Goal: Task Accomplishment & Management: Use online tool/utility

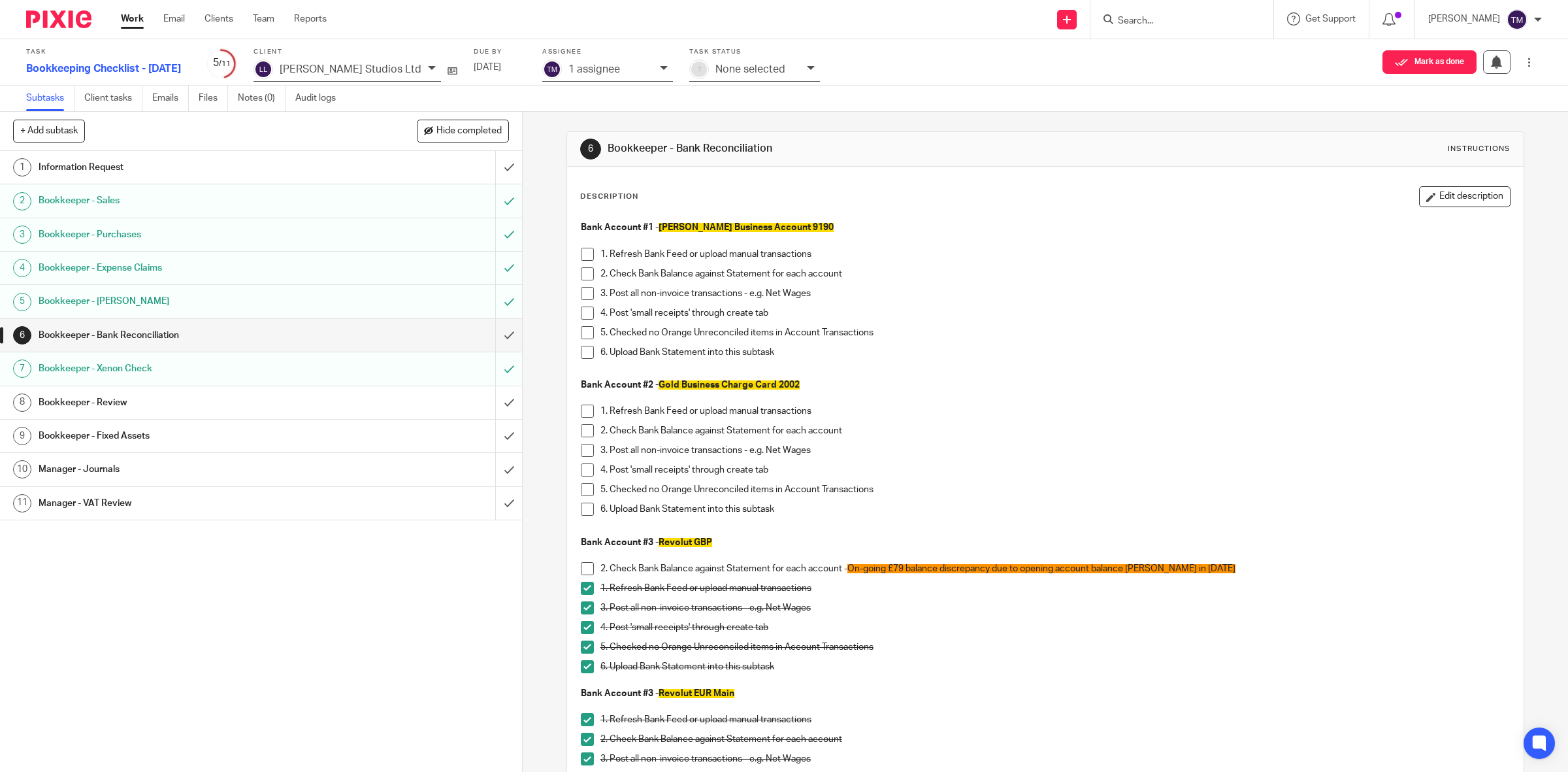
scroll to position [81, 0]
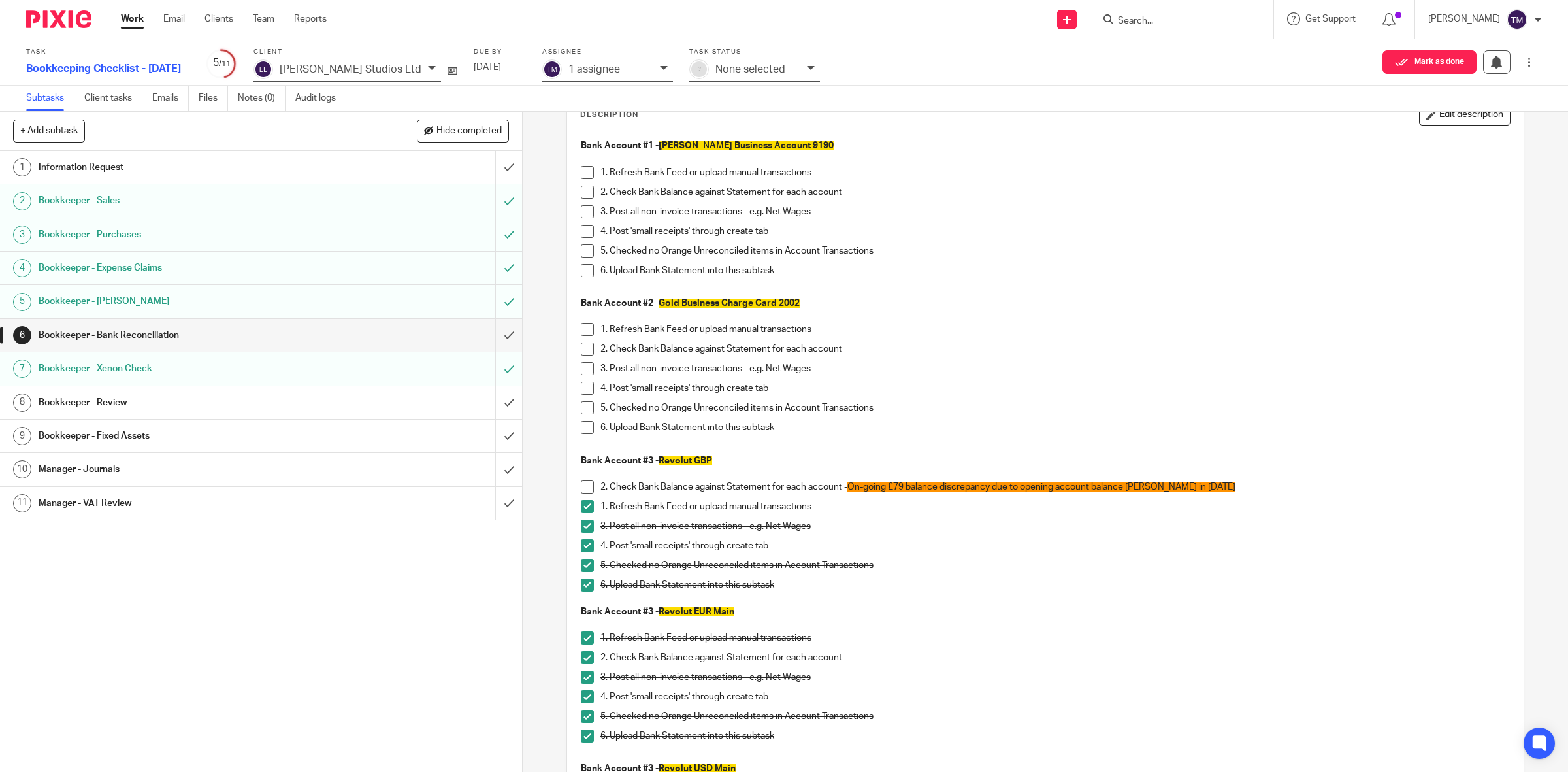
click at [164, 392] on link "8 Bookkeeper - Review" at bounding box center [248, 403] width 495 height 33
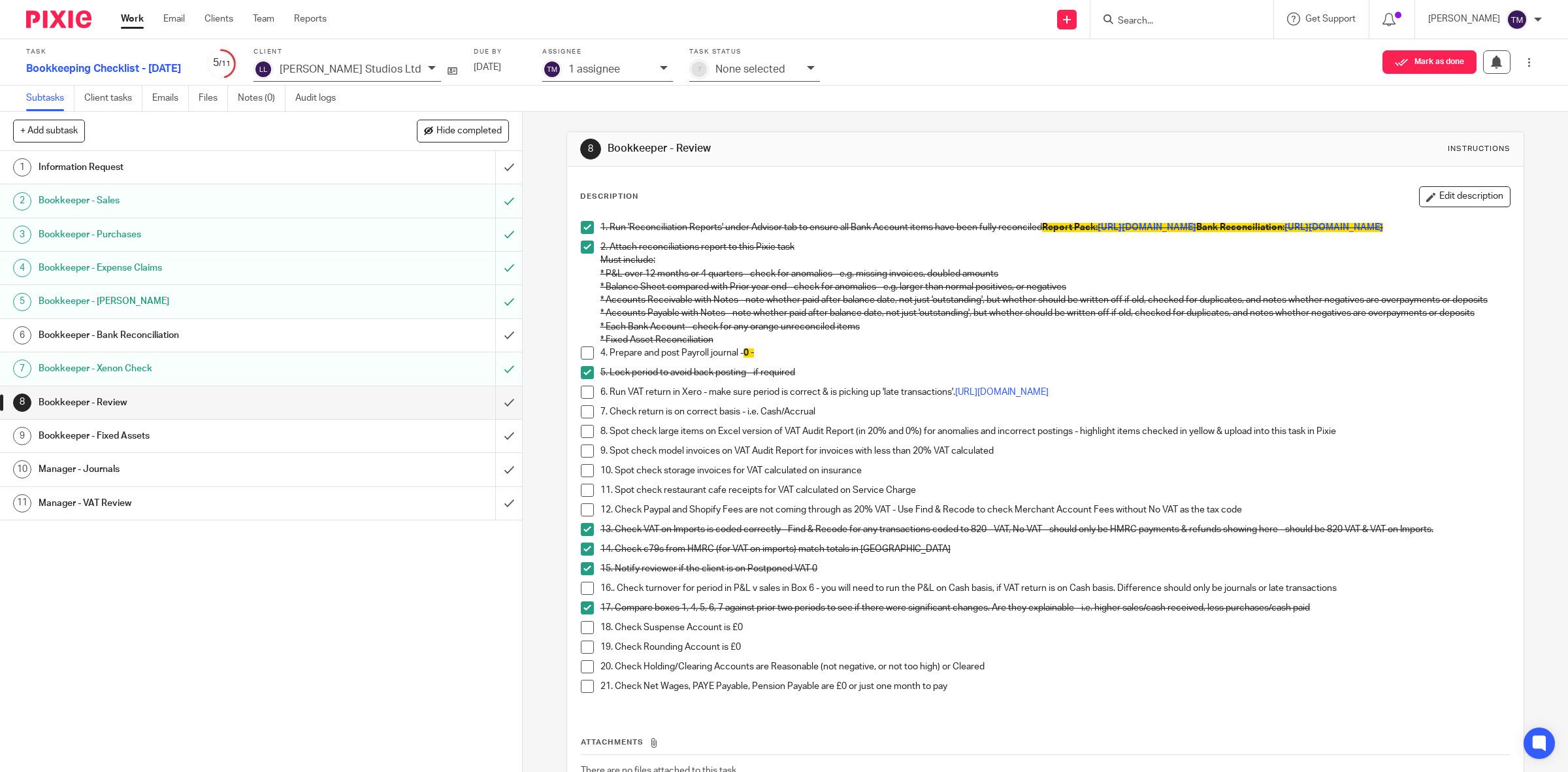
click at [580, 360] on span at bounding box center [587, 353] width 13 height 13
click at [580, 399] on span at bounding box center [587, 392] width 13 height 13
click at [583, 418] on span at bounding box center [587, 412] width 13 height 13
click at [580, 673] on span at bounding box center [587, 667] width 13 height 13
click at [583, 693] on span at bounding box center [587, 687] width 13 height 13
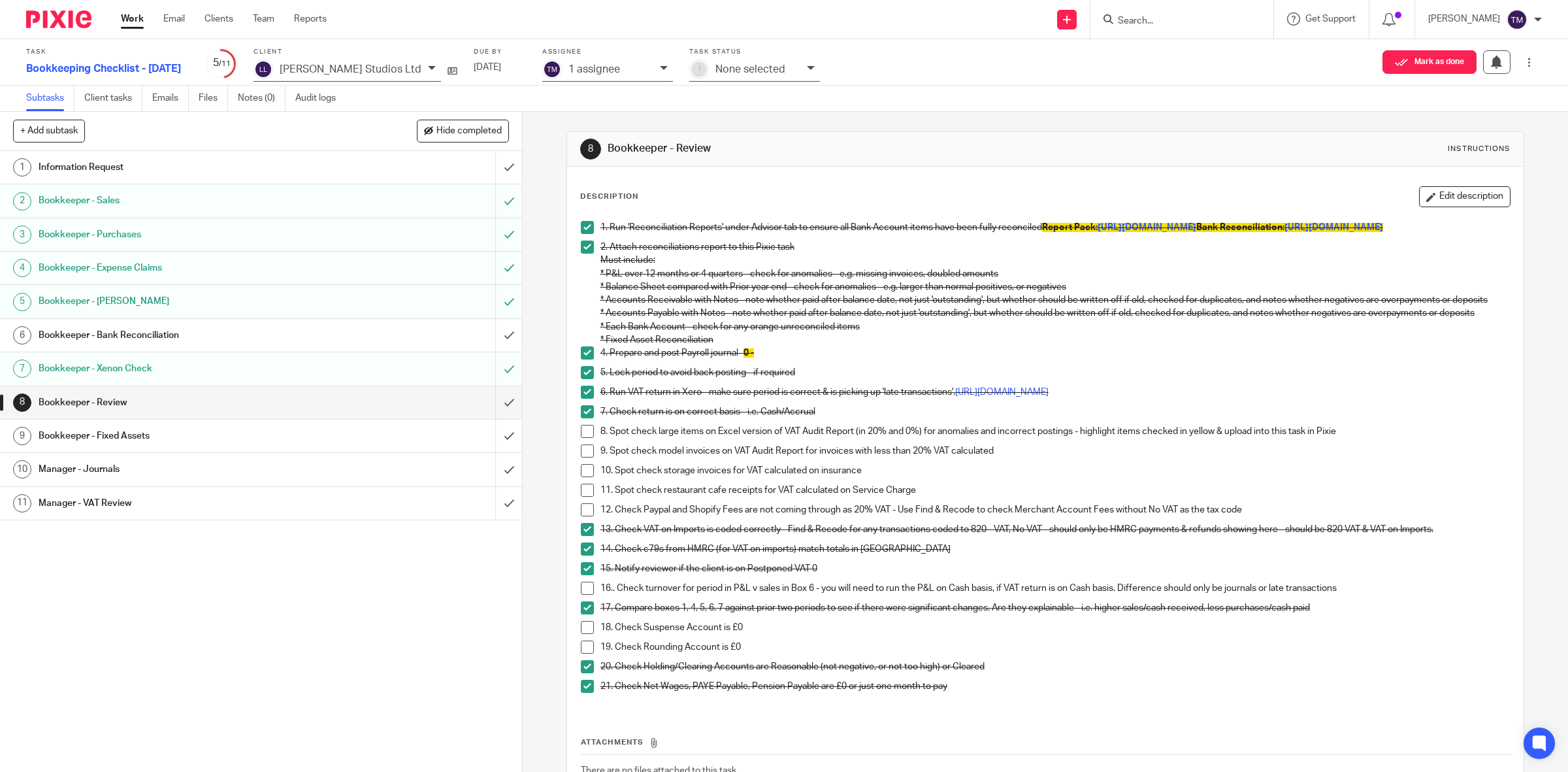
click at [580, 634] on span at bounding box center [587, 628] width 13 height 13
click at [580, 653] on span at bounding box center [587, 648] width 13 height 13
click at [1448, 190] on button "Edit description" at bounding box center [1465, 197] width 92 height 21
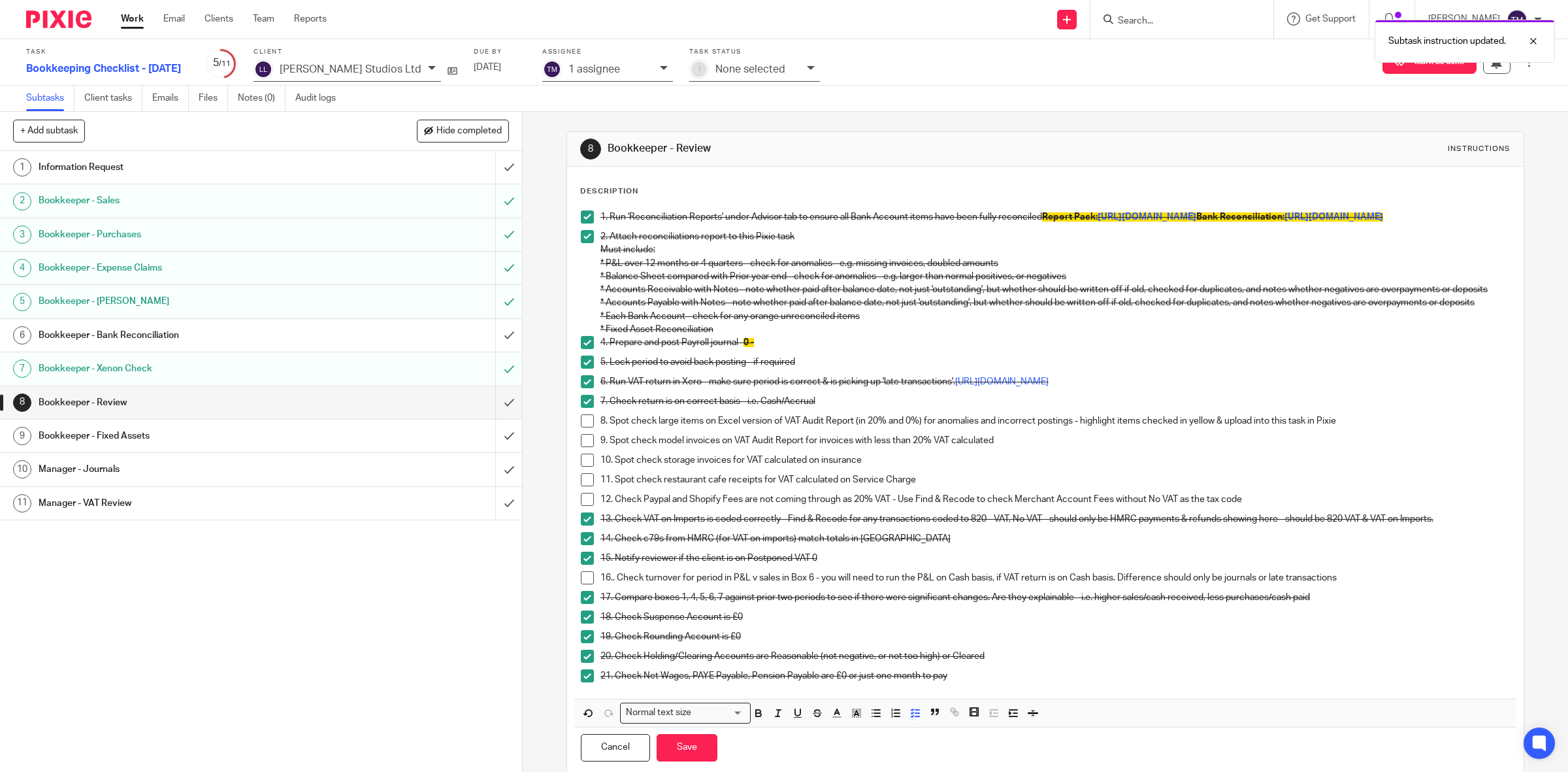
click at [985, 682] on p "21. Check Net Wages, PAYE Payable, Pension Payable are £0 or just one month to …" at bounding box center [1056, 676] width 910 height 13
drag, startPoint x: 1066, startPoint y: 696, endPoint x: 952, endPoint y: 696, distance: 114.0
click at [952, 682] on p "21. Check Net Wages, PAYE Payable, Pension Payable are £0 or just one month to …" at bounding box center [1056, 676] width 910 height 13
click at [854, 719] on icon "button" at bounding box center [857, 713] width 11 height 11
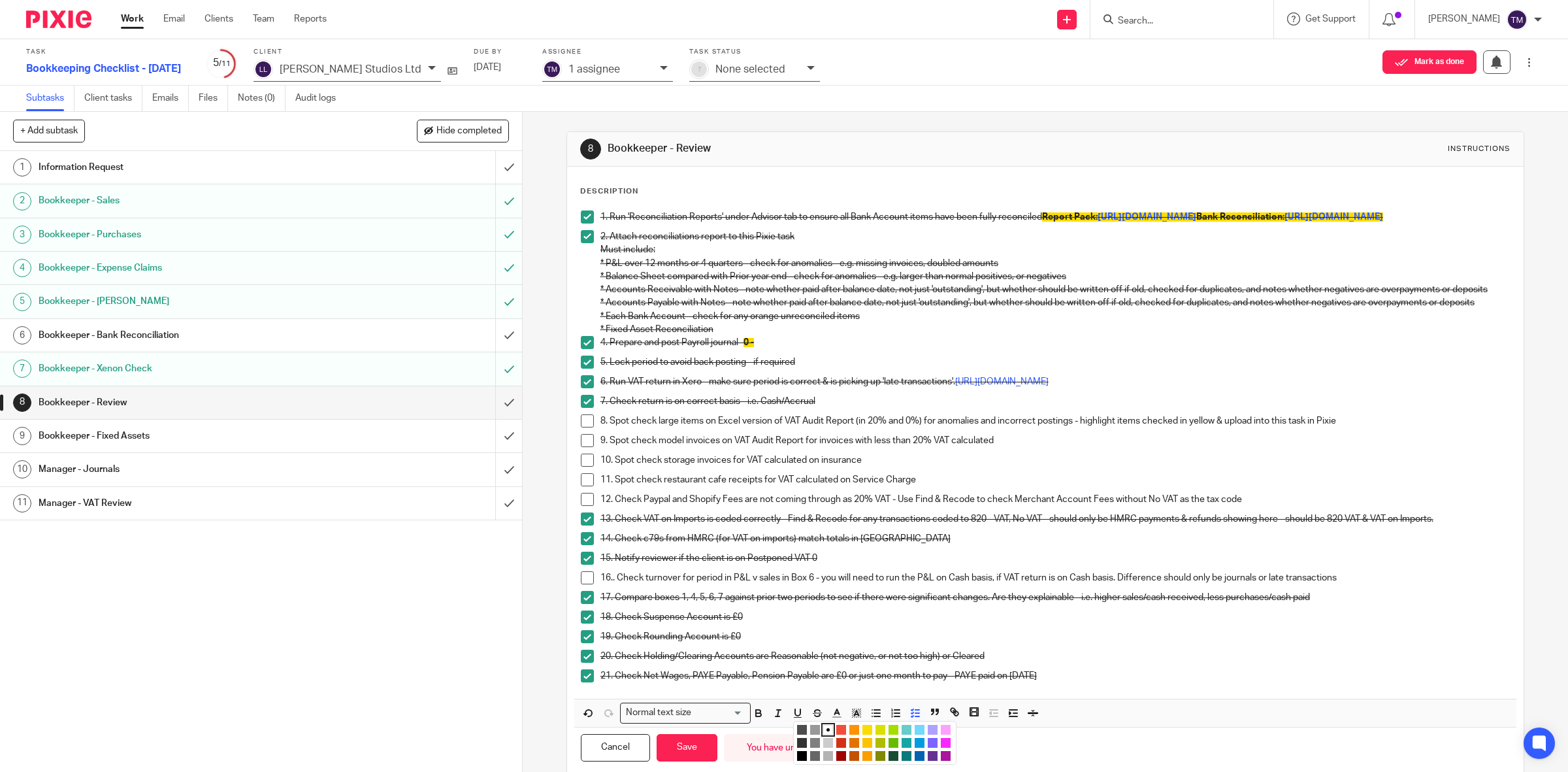
click at [853, 735] on li "color:#FE9200" at bounding box center [854, 730] width 10 height 10
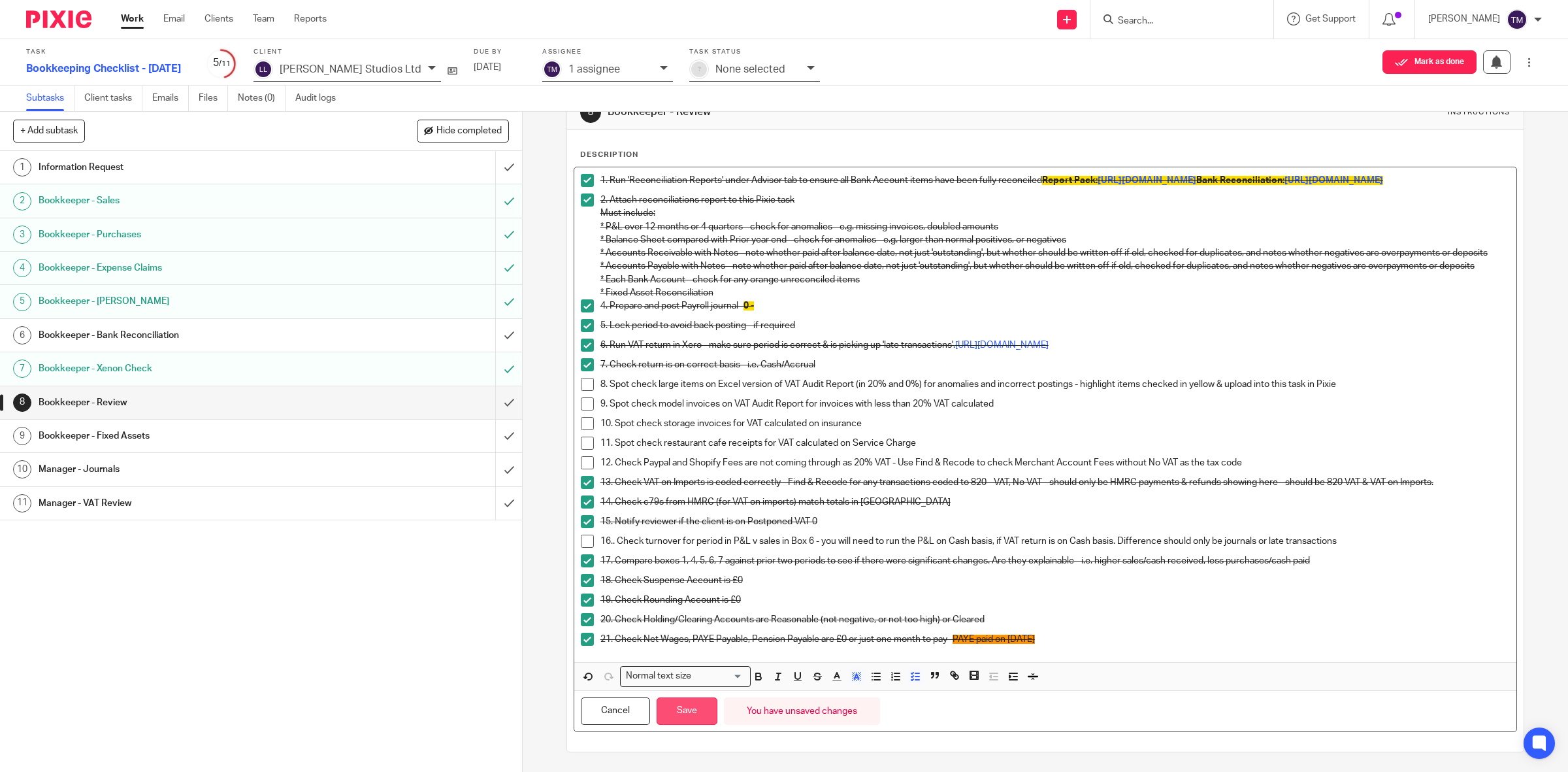
scroll to position [58, 0]
click at [664, 715] on button "Save" at bounding box center [687, 711] width 61 height 28
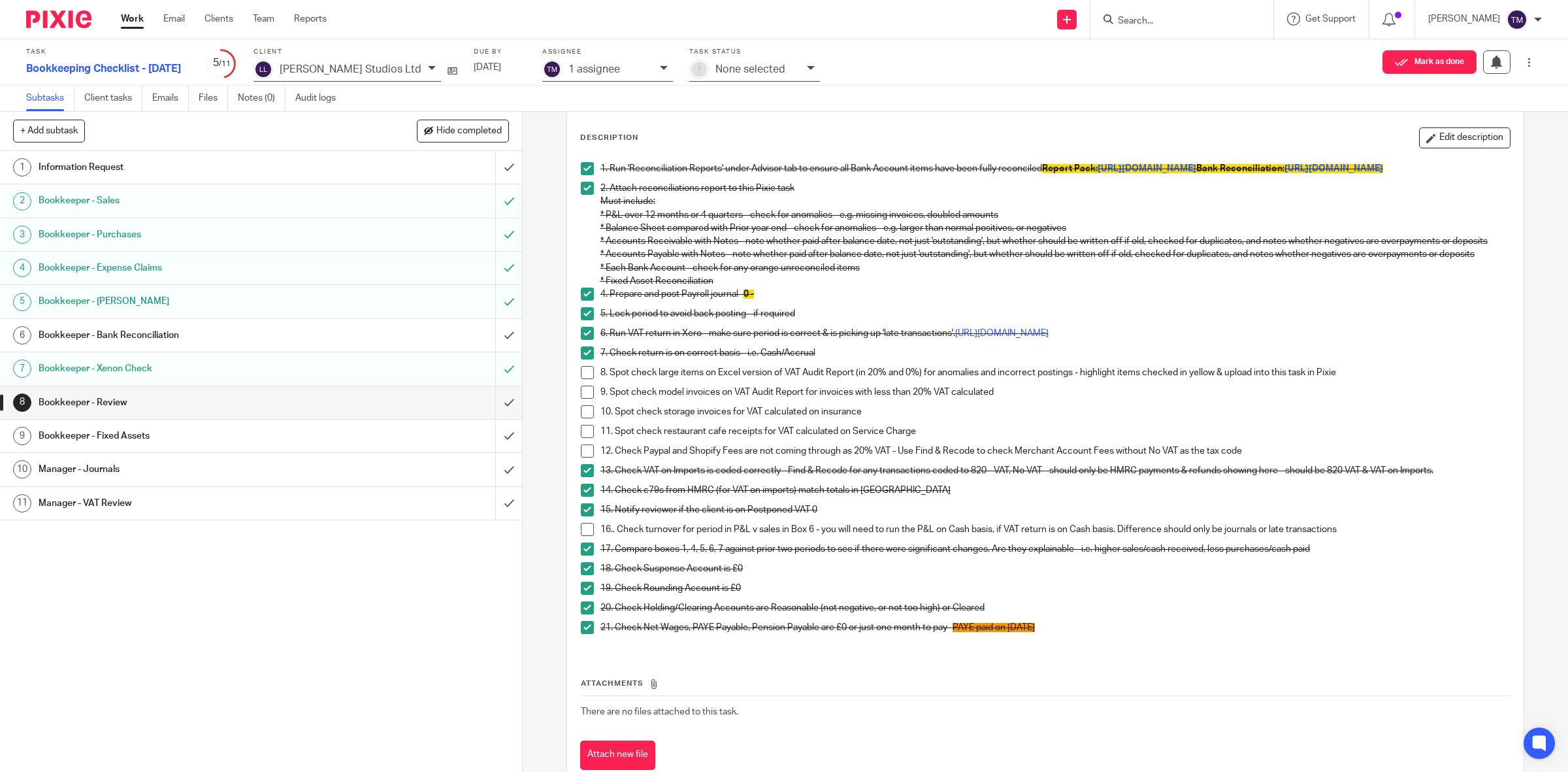
click at [581, 457] on span at bounding box center [587, 452] width 13 height 13
click at [156, 400] on h1 "Bookkeeper - Review" at bounding box center [186, 403] width 296 height 19
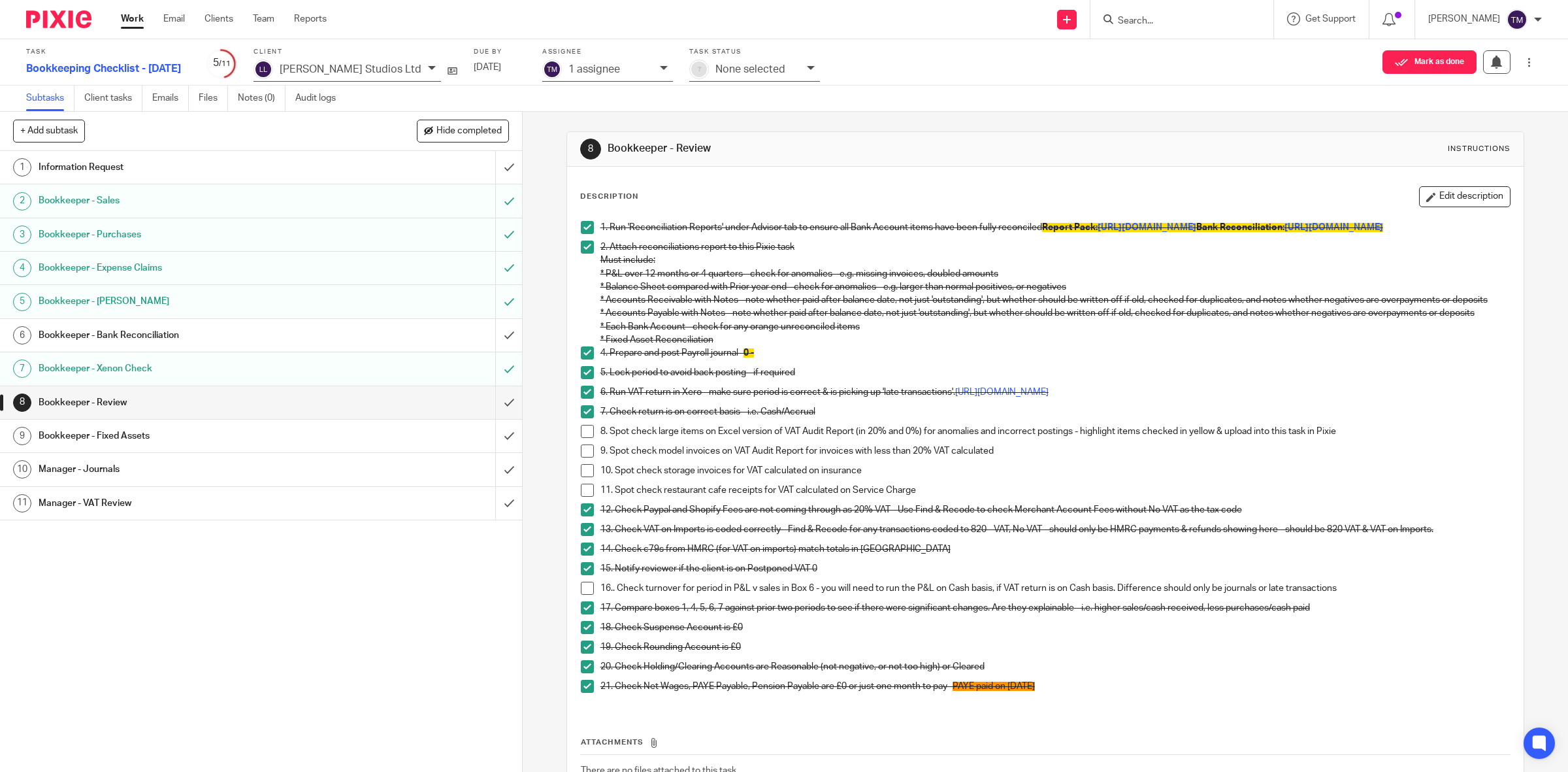
scroll to position [81, 0]
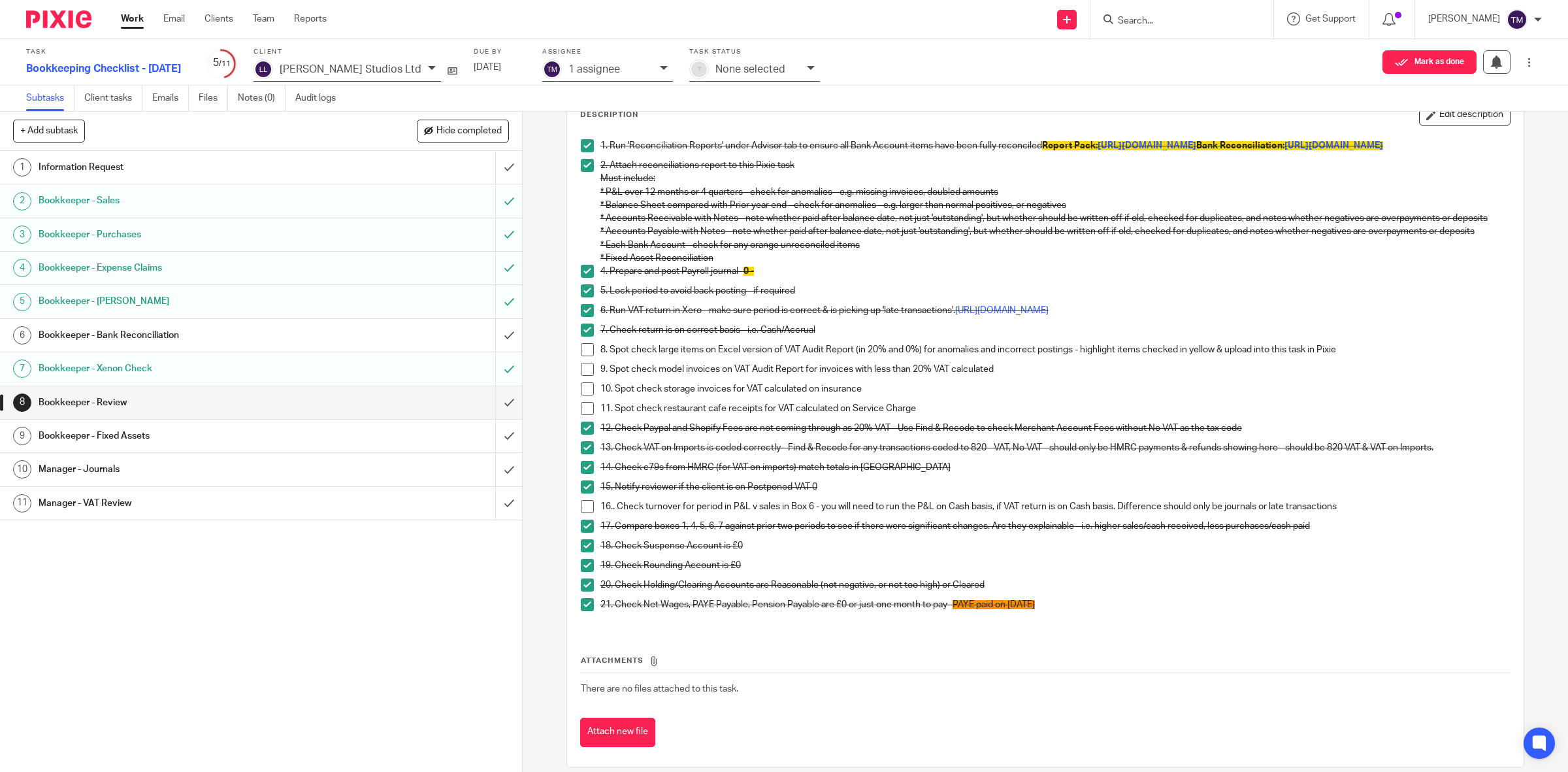
click at [1354, 513] on p "16.. Check turnover for period in P&L v sales in Box 6 - you will need to run t…" at bounding box center [1056, 507] width 910 height 13
click at [641, 742] on button "Attach new file" at bounding box center [618, 732] width 76 height 30
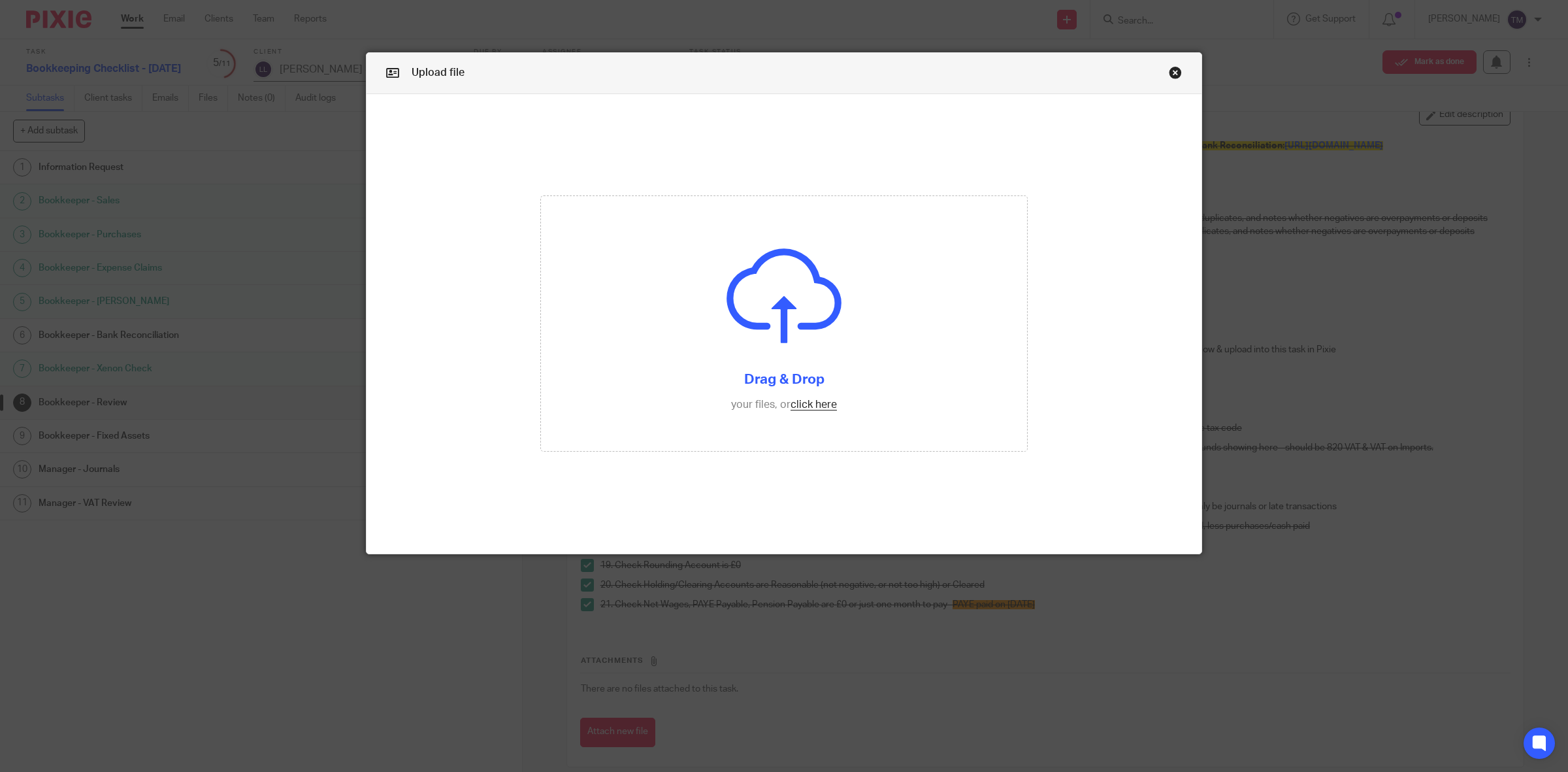
click at [1168, 76] on link "Close this dialog window" at bounding box center [1175, 75] width 13 height 17
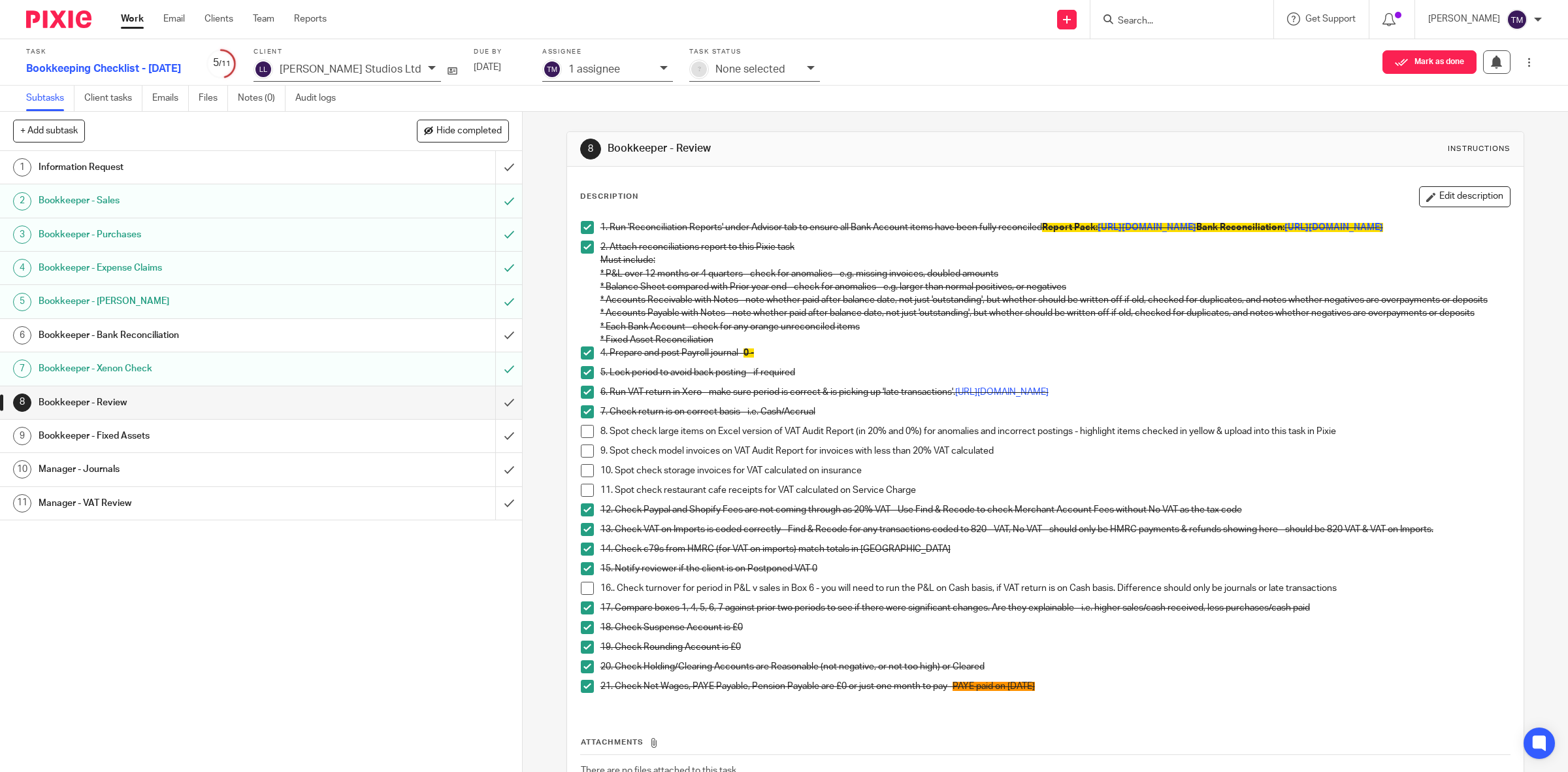
click at [1452, 194] on button "Edit description" at bounding box center [1465, 197] width 92 height 21
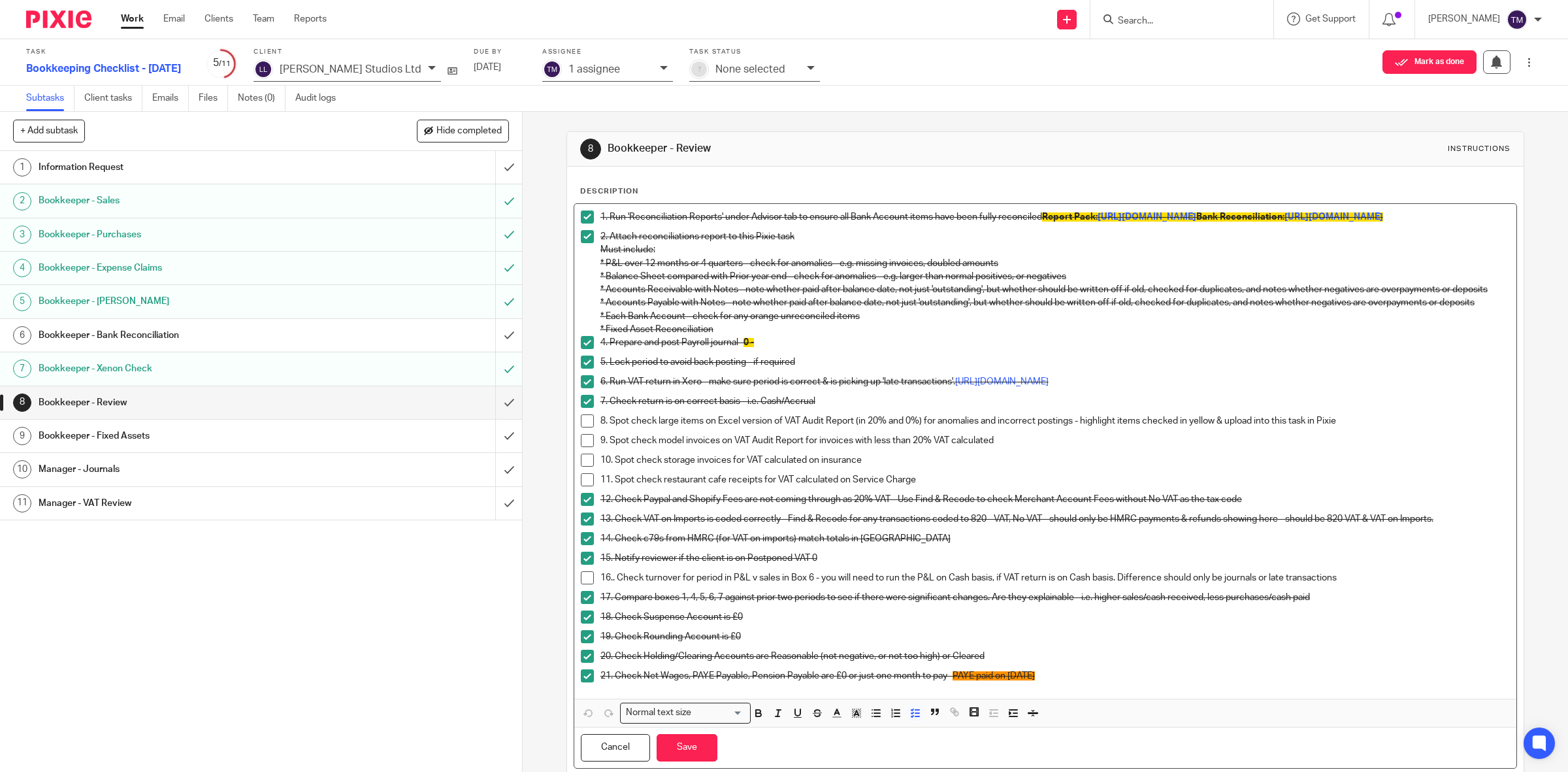
click at [1366, 585] on p "16.. Check turnover for period in P&L v sales in Box 6 - you will need to run t…" at bounding box center [1056, 578] width 910 height 13
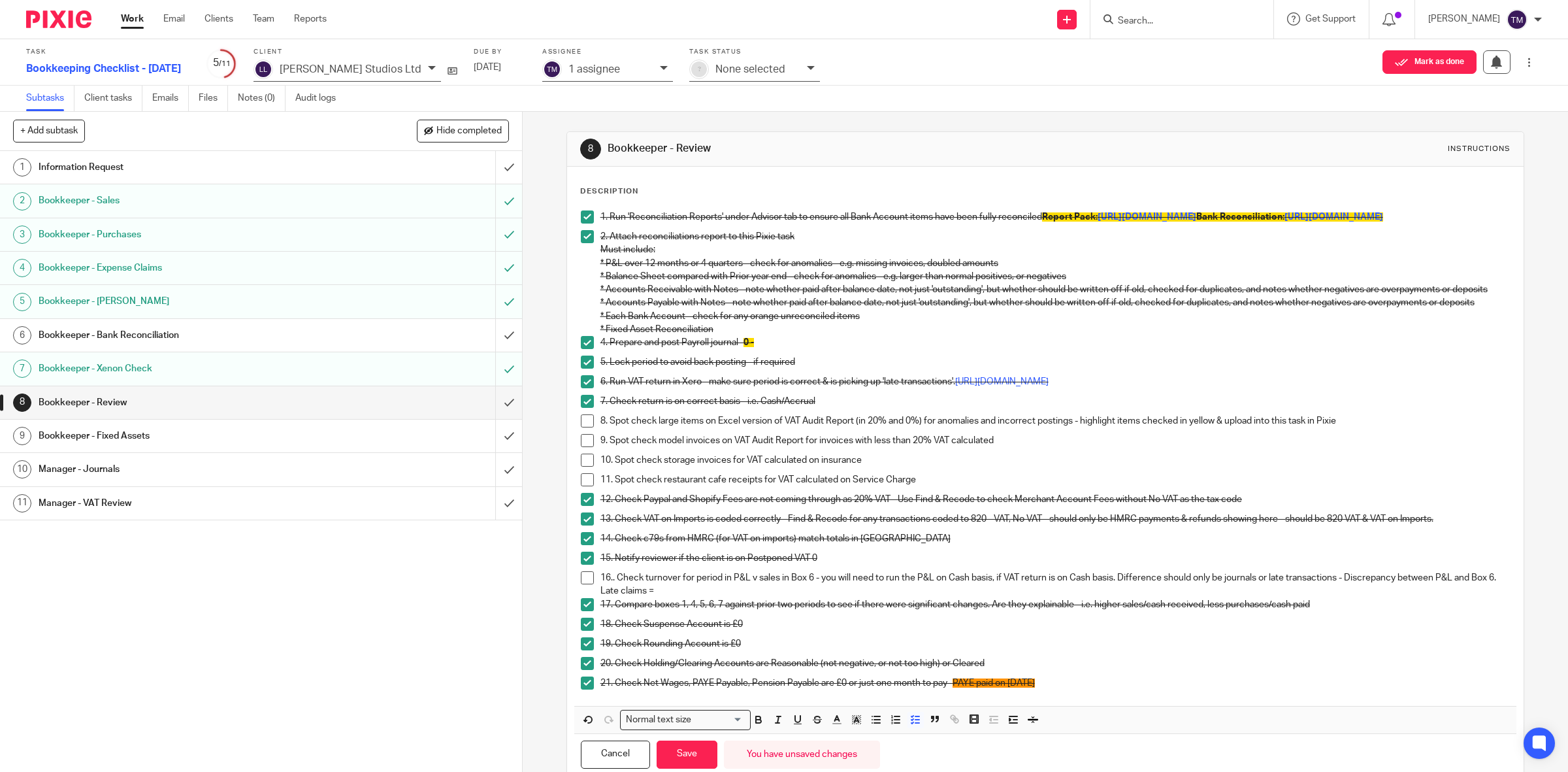
click at [708, 598] on p "16.. Check turnover for period in P&L v sales in Box 6 - you will need to run t…" at bounding box center [1056, 585] width 910 height 27
click at [1399, 596] on p "16.. Check turnover for period in P&L v sales in Box 6 - you will need to run t…" at bounding box center [1056, 585] width 910 height 27
click at [1070, 598] on p "16.. Check turnover for period in P&L v sales in Box 6 - you will need to run t…" at bounding box center [1056, 585] width 910 height 27
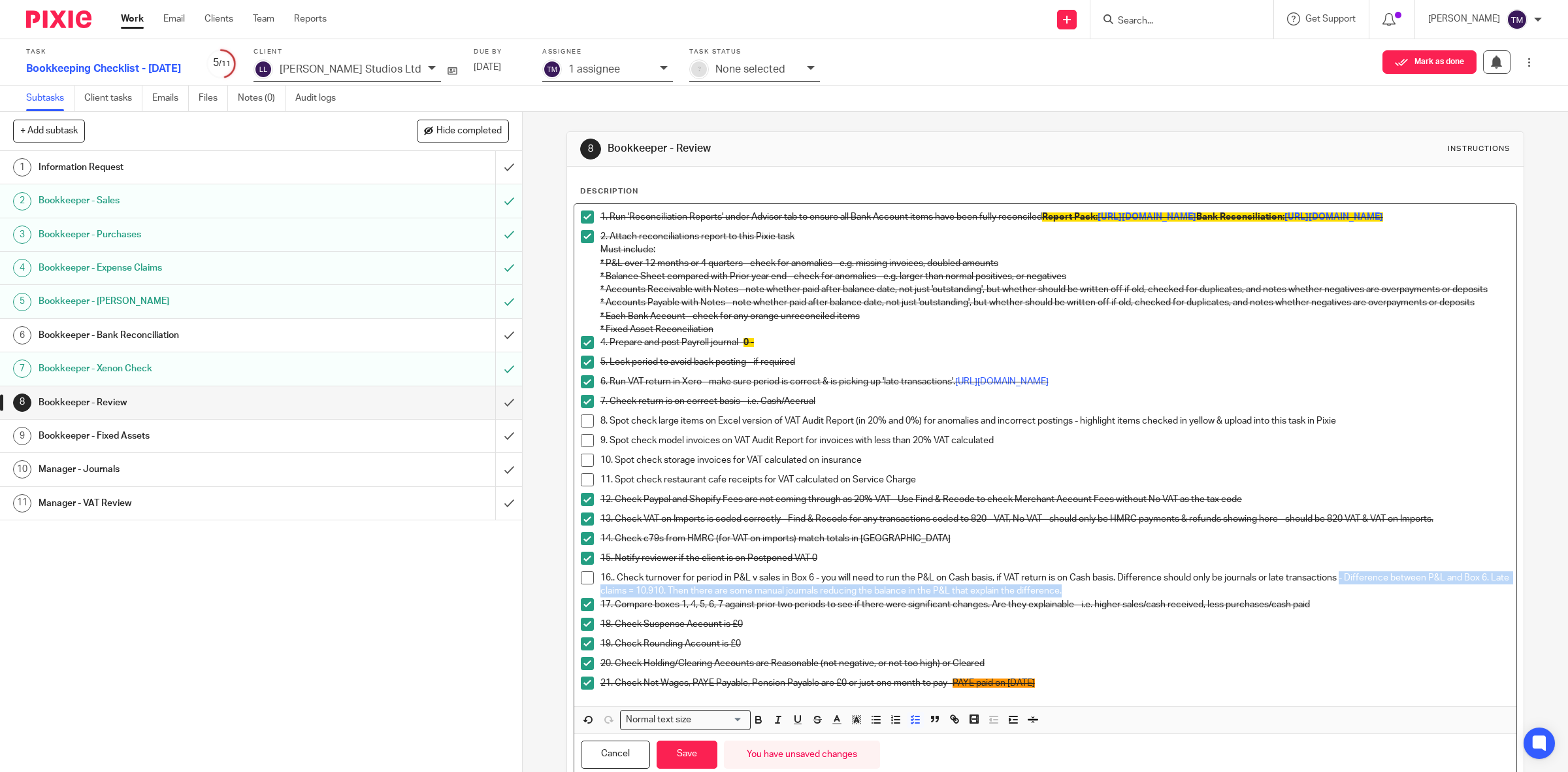
drag, startPoint x: 1117, startPoint y: 609, endPoint x: 1340, endPoint y: 600, distance: 223.2
click at [1340, 598] on p "16.. Check turnover for period in P&L v sales in Box 6 - you will need to run t…" at bounding box center [1056, 585] width 910 height 27
click at [855, 722] on polyline "button" at bounding box center [857, 719] width 5 height 5
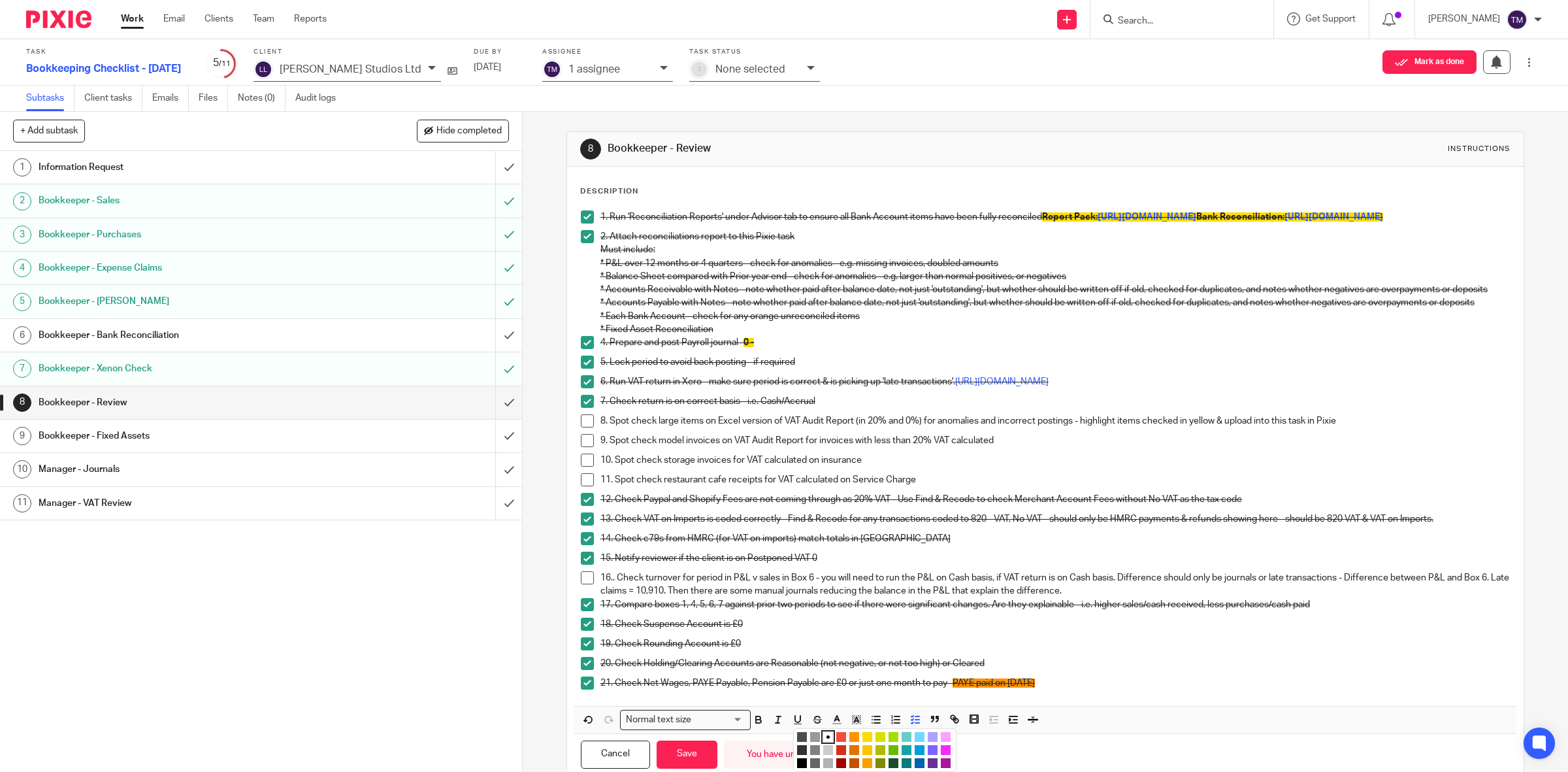
click at [851, 742] on li "color:#FE9200" at bounding box center [854, 737] width 10 height 10
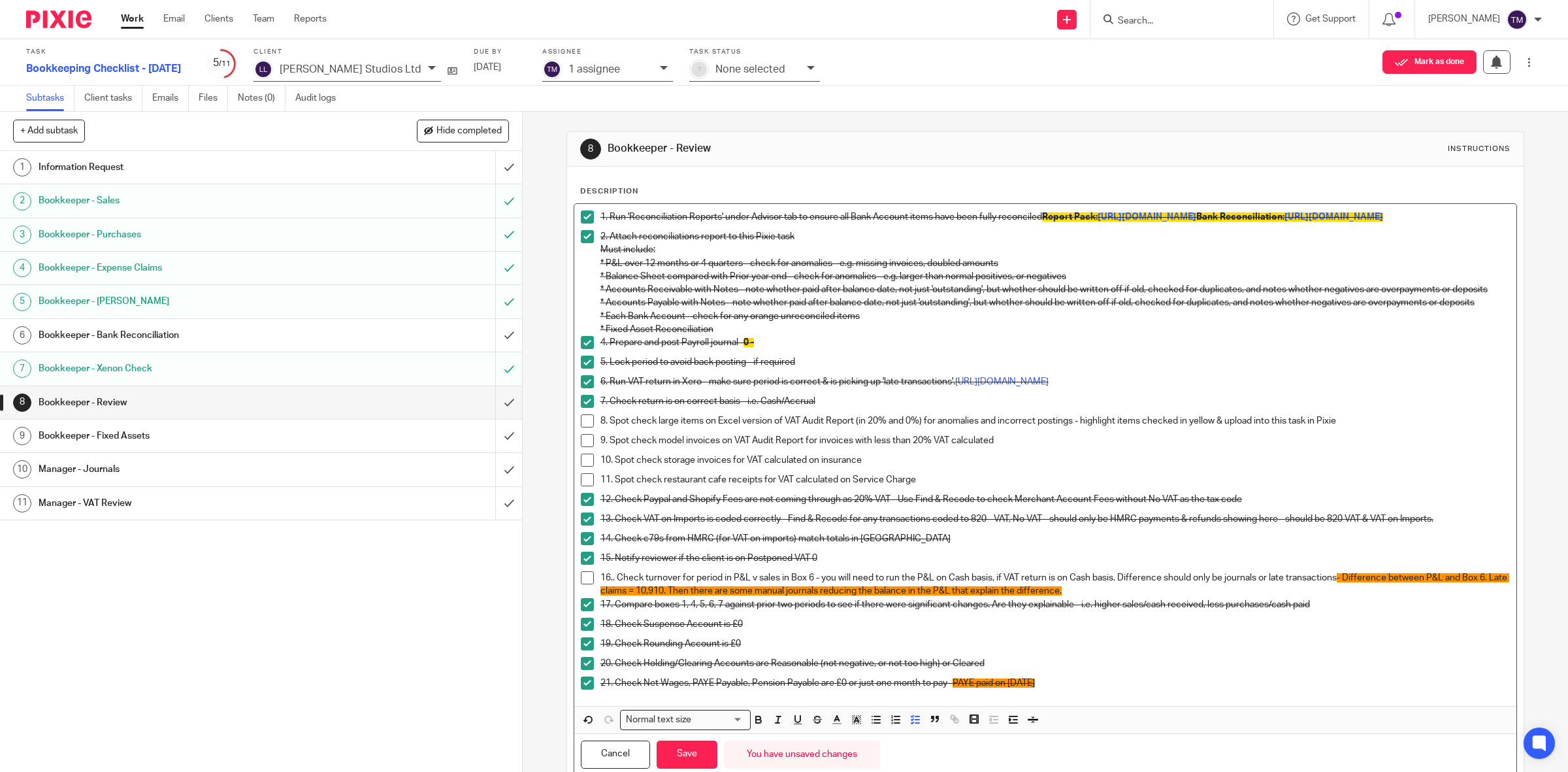
click at [853, 532] on div "13. Check VAT on Imports is coded correctly - Find & Recode for any transaction…" at bounding box center [1056, 522] width 910 height 19
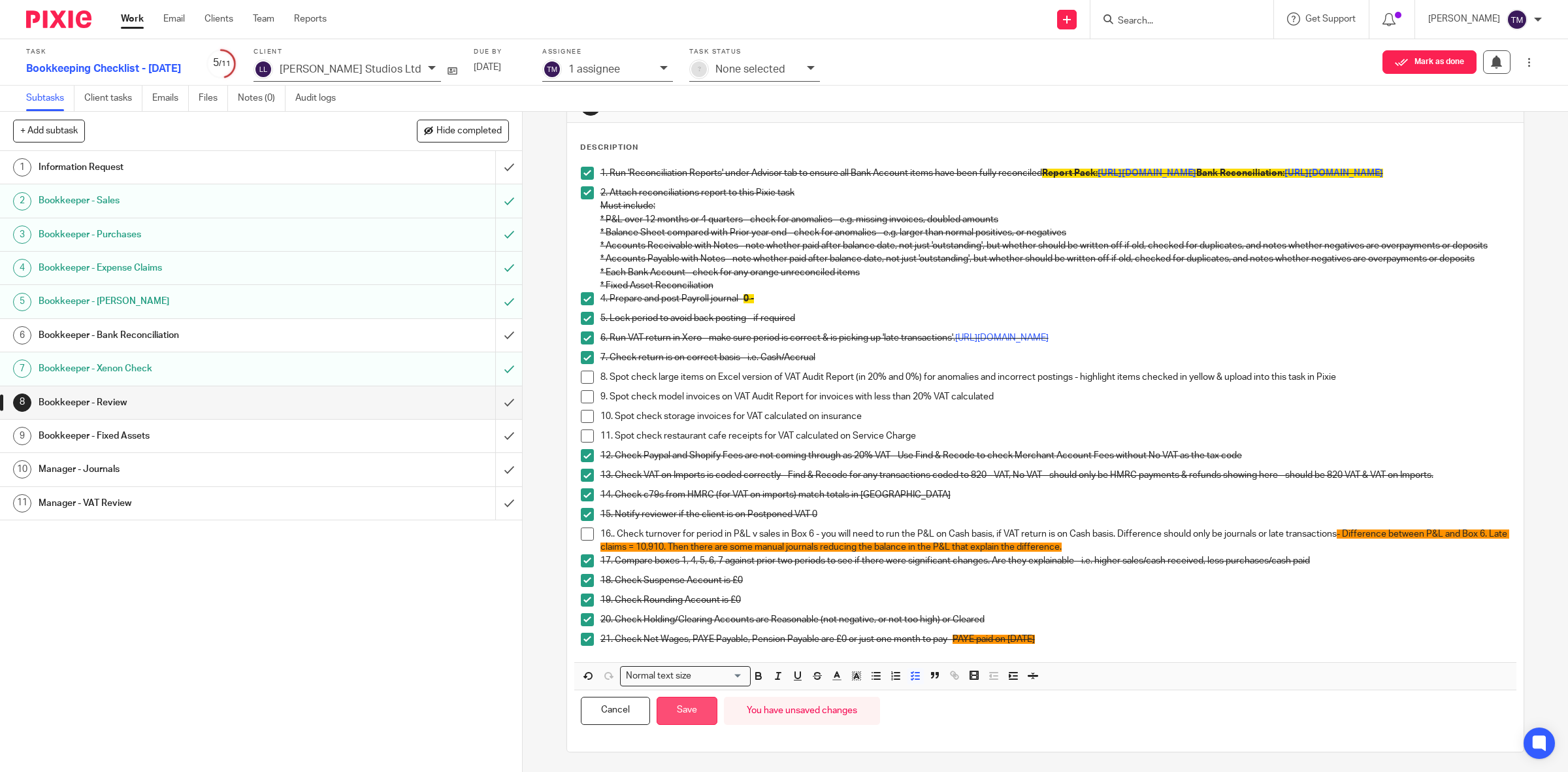
scroll to position [66, 0]
click at [701, 708] on button "Save" at bounding box center [687, 710] width 61 height 28
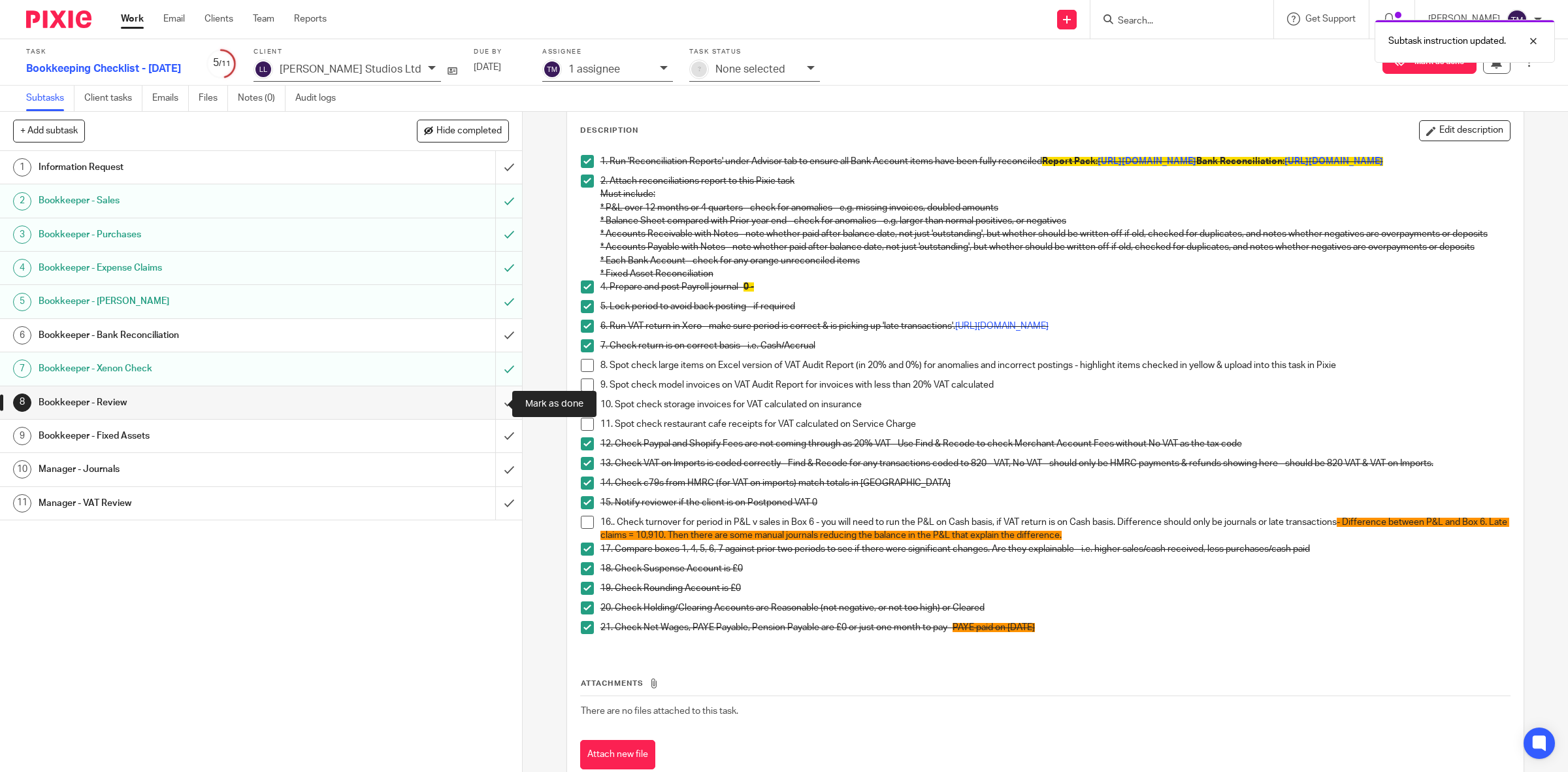
click at [498, 413] on input "submit" at bounding box center [261, 403] width 522 height 33
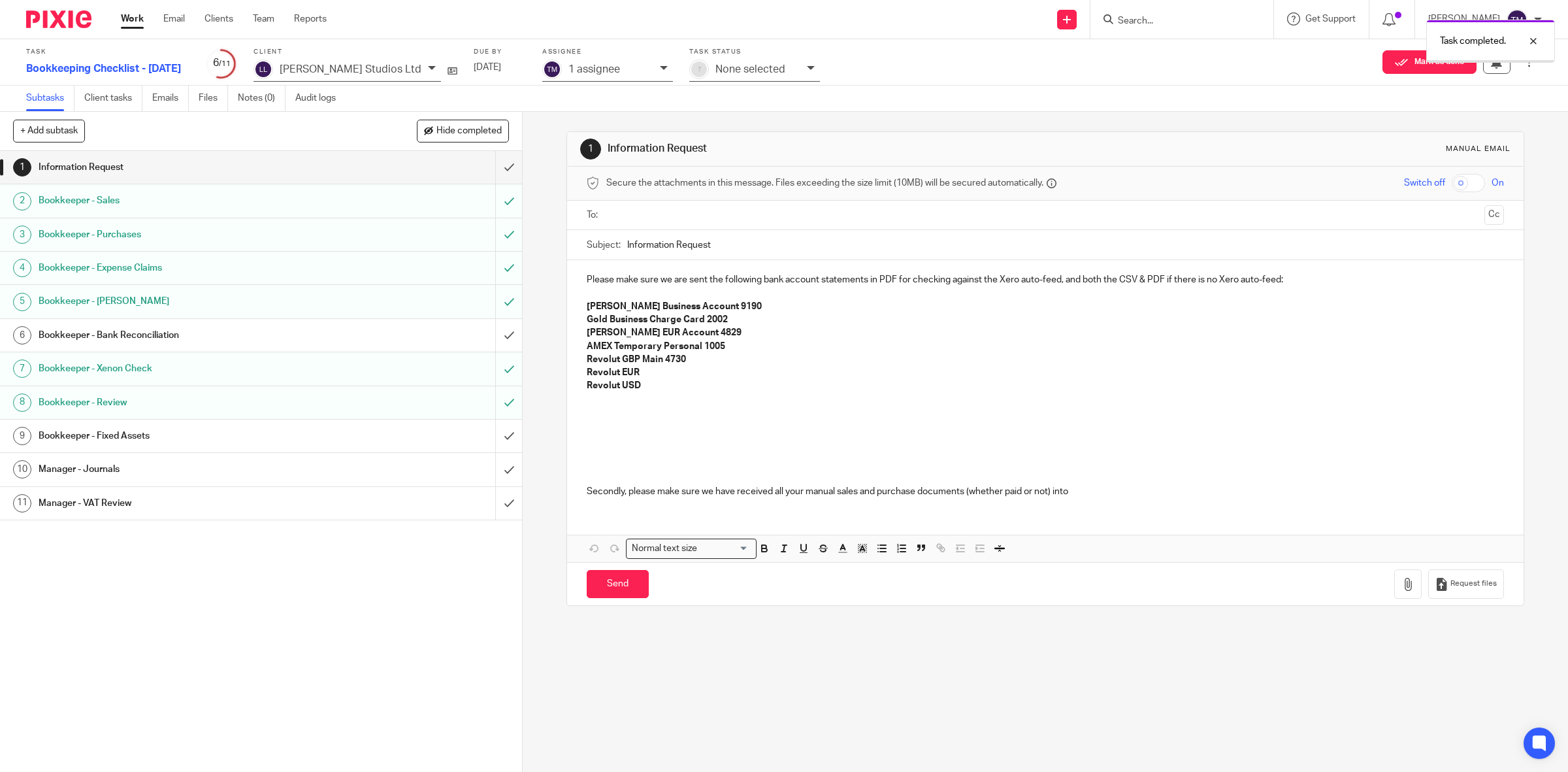
click at [204, 442] on h1 "Bookkeeper - Fixed Assets" at bounding box center [186, 436] width 296 height 19
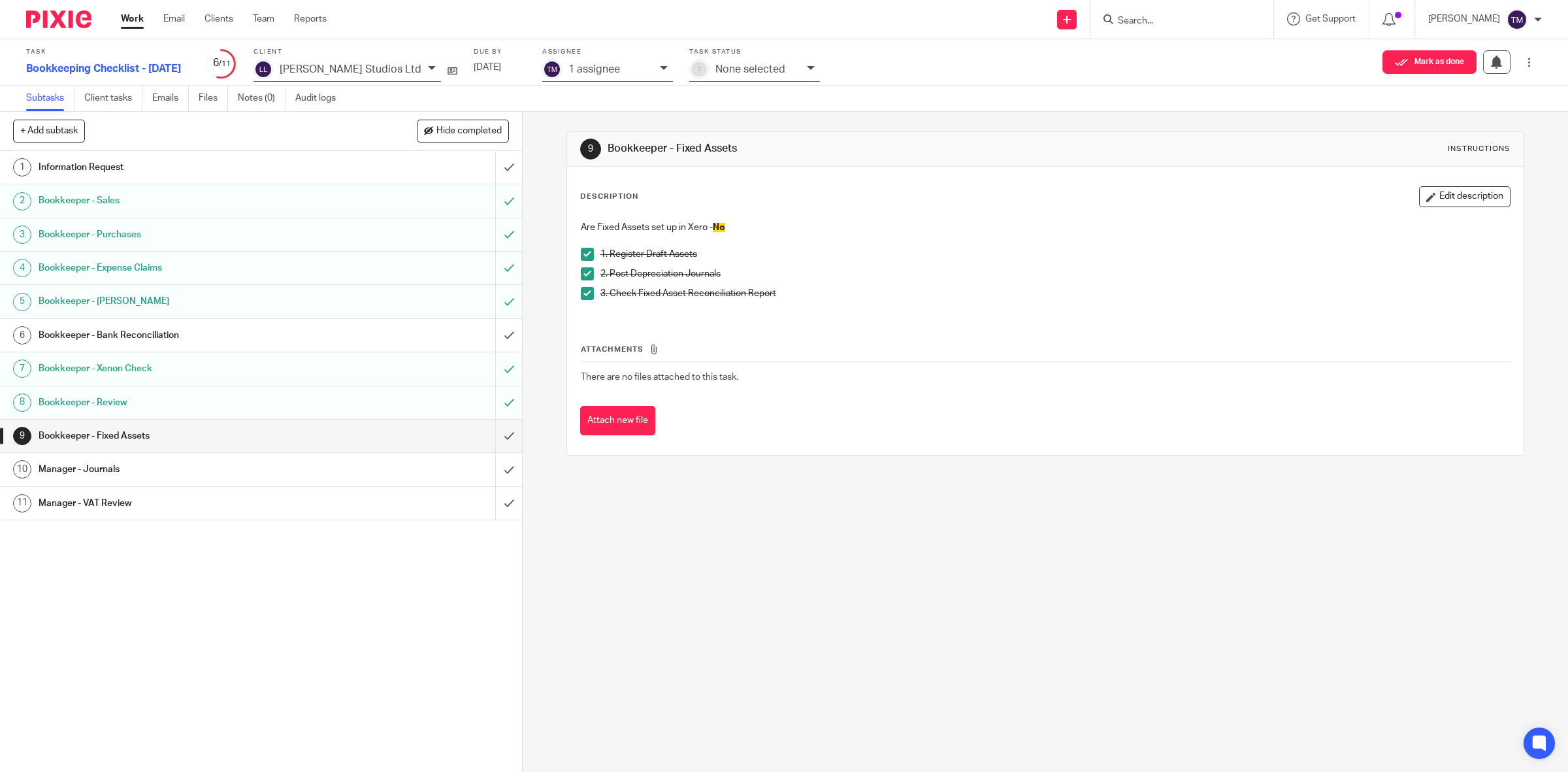
click at [188, 339] on h1 "Bookkeeper - Bank Reconciliation" at bounding box center [186, 335] width 296 height 19
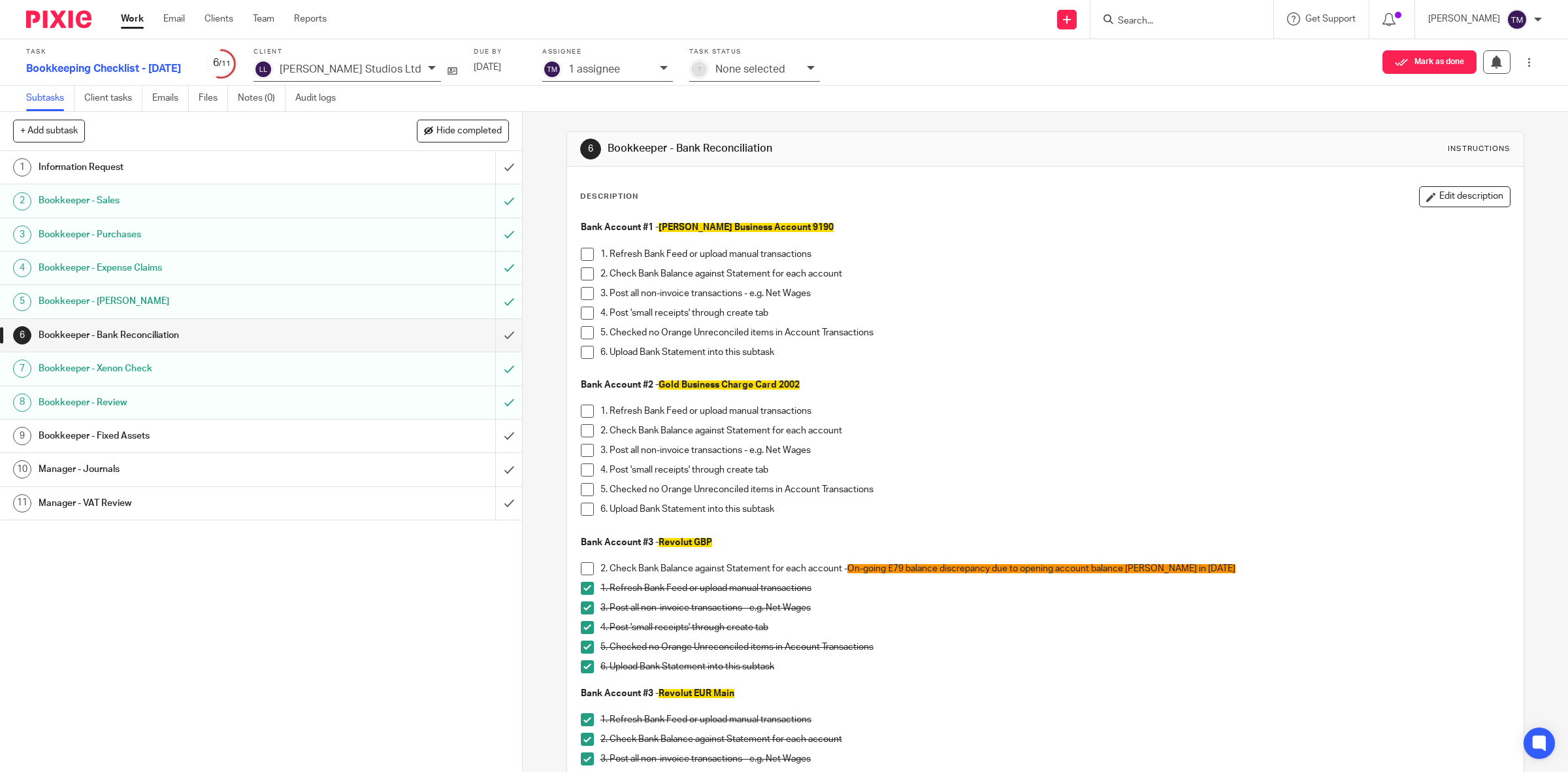
click at [197, 399] on h1 "Bookkeeper - Review" at bounding box center [186, 403] width 296 height 19
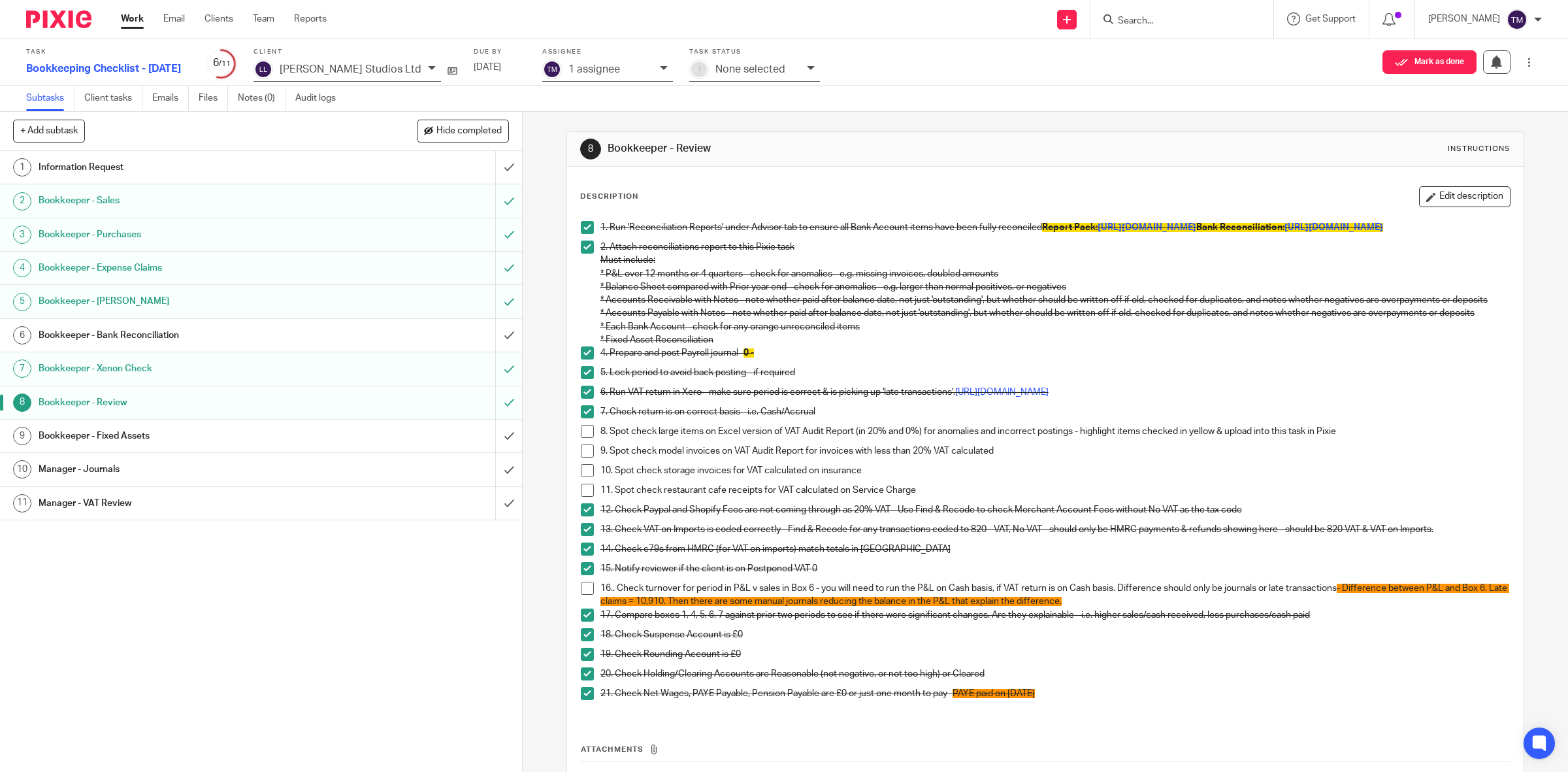
click at [580, 477] on span at bounding box center [587, 471] width 13 height 13
click at [580, 457] on span at bounding box center [587, 452] width 13 height 13
click at [582, 438] on span at bounding box center [587, 431] width 13 height 13
click at [999, 397] on link "https://go.xero.com/app/!1SZZx/vatuk/list" at bounding box center [1002, 392] width 94 height 10
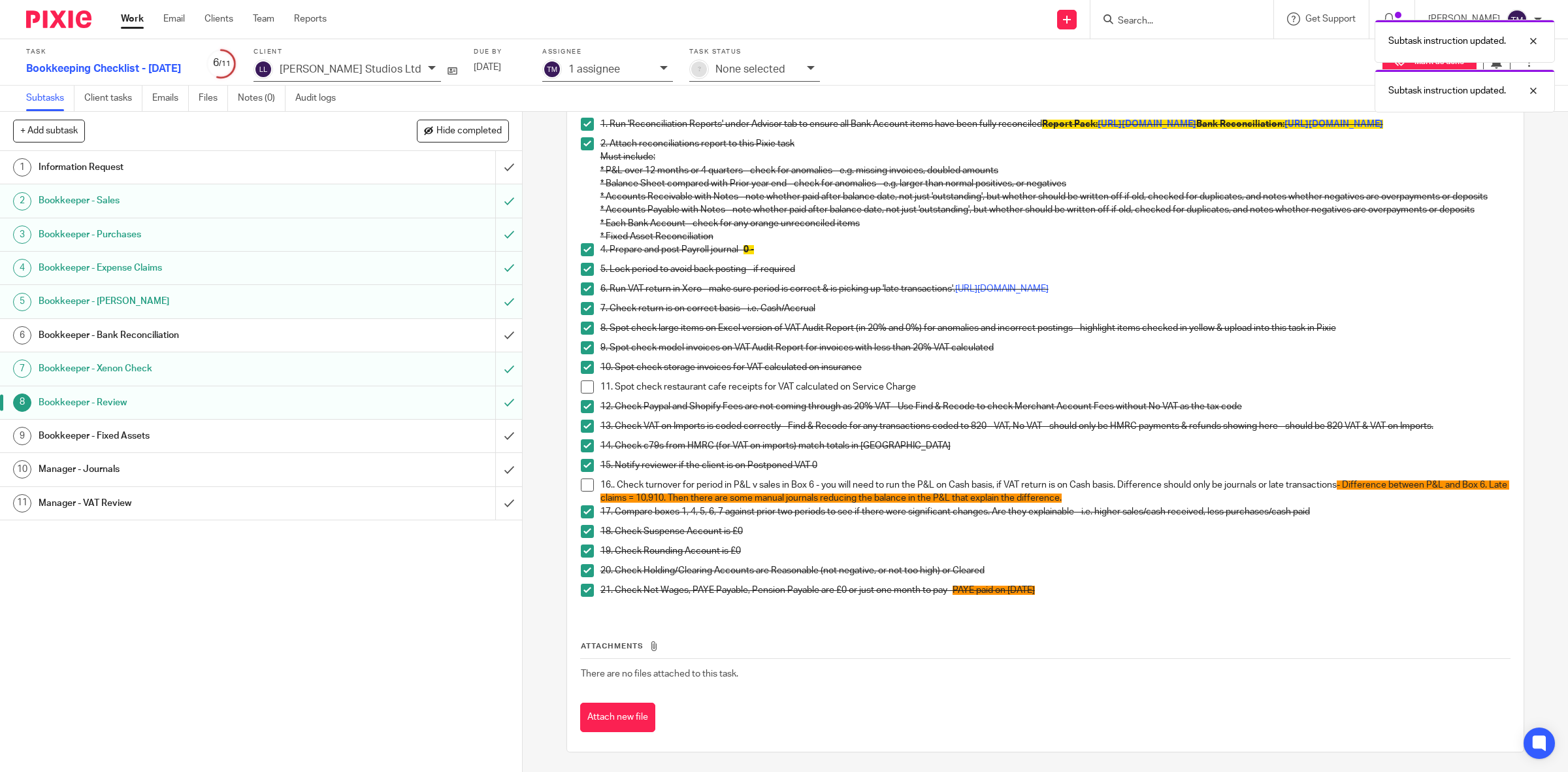
scroll to position [124, 0]
click at [628, 721] on button "Attach new file" at bounding box center [618, 717] width 76 height 30
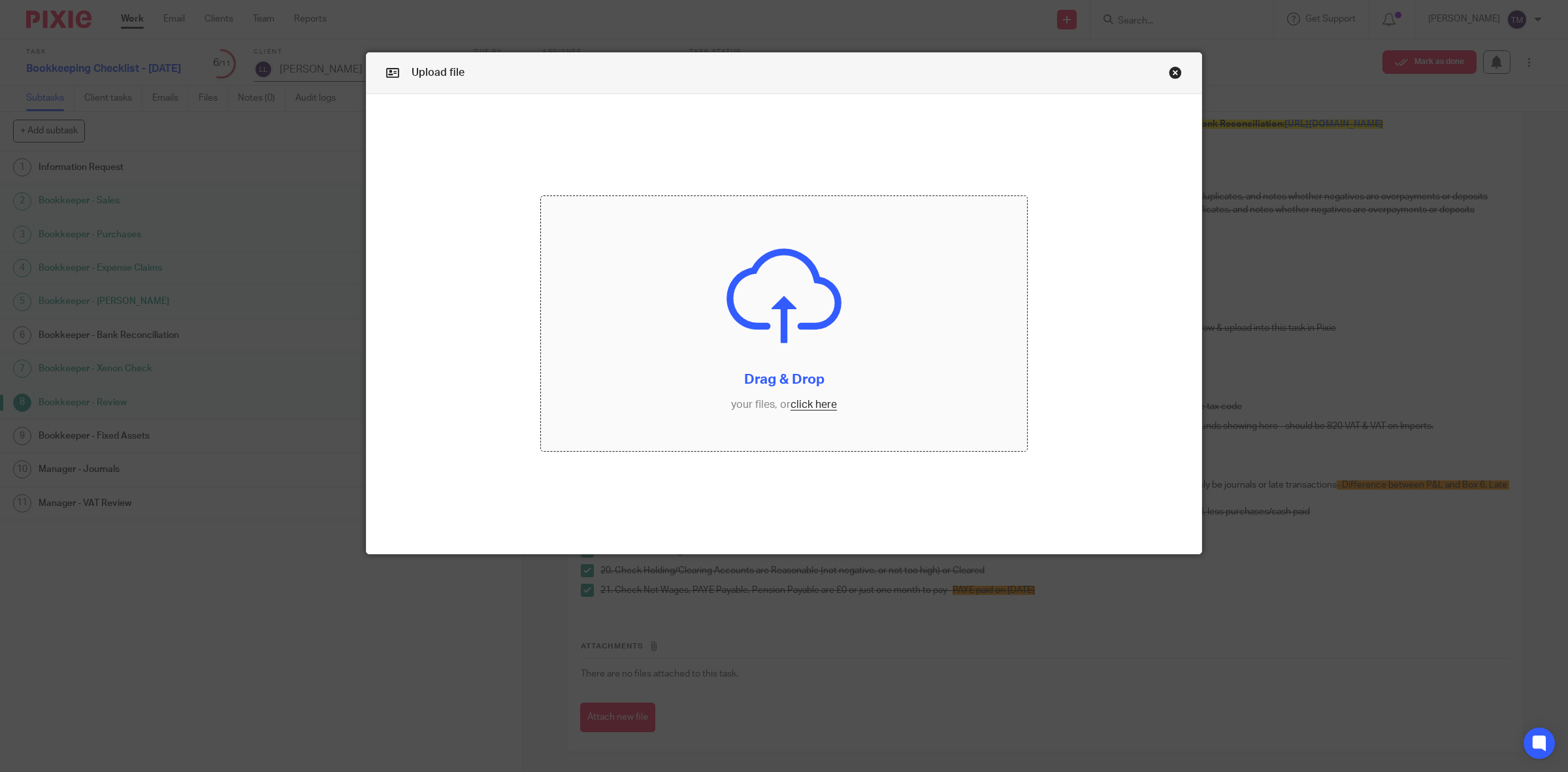
click at [800, 409] on input "file" at bounding box center [784, 323] width 486 height 254
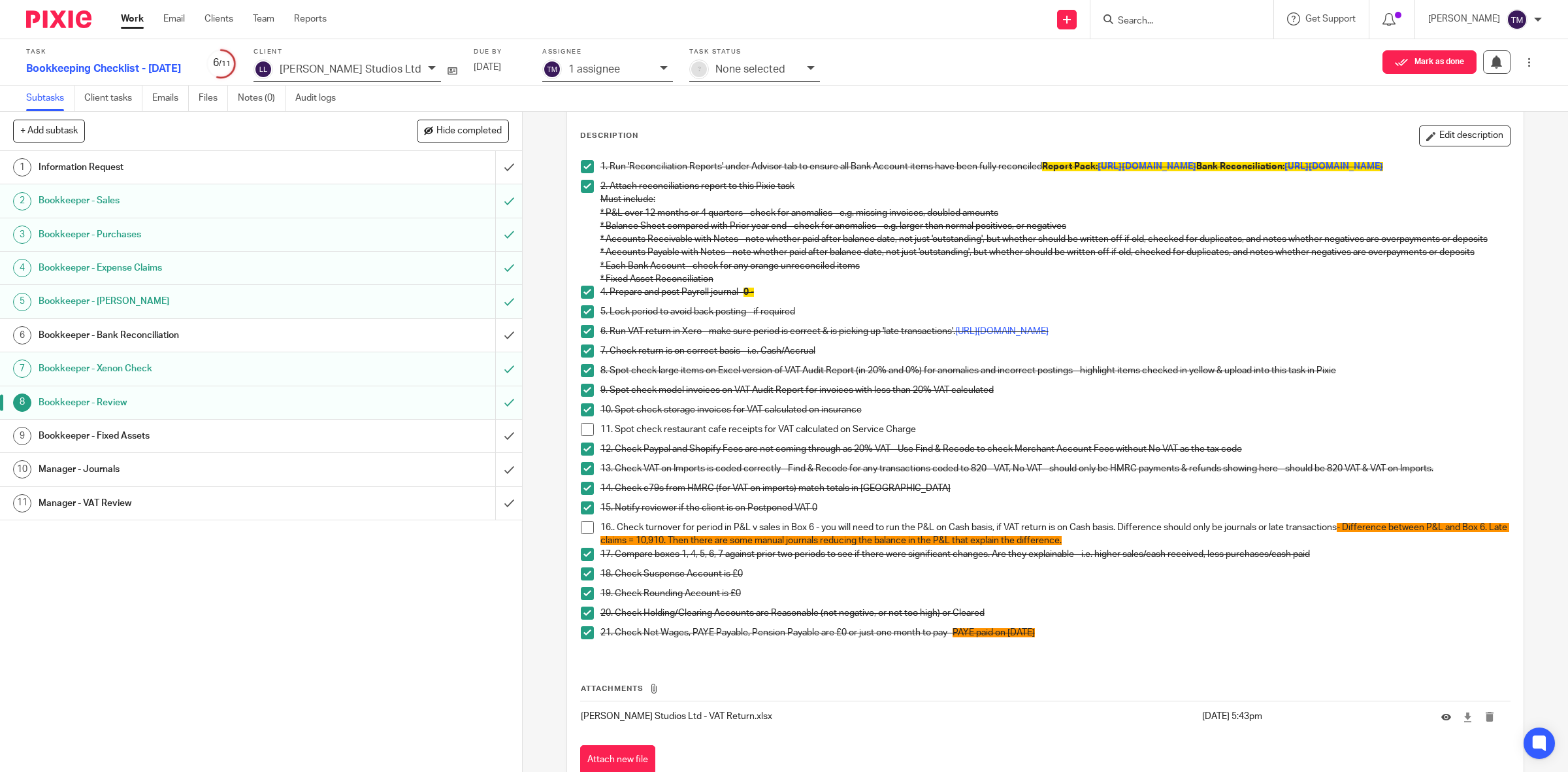
scroll to position [124, 0]
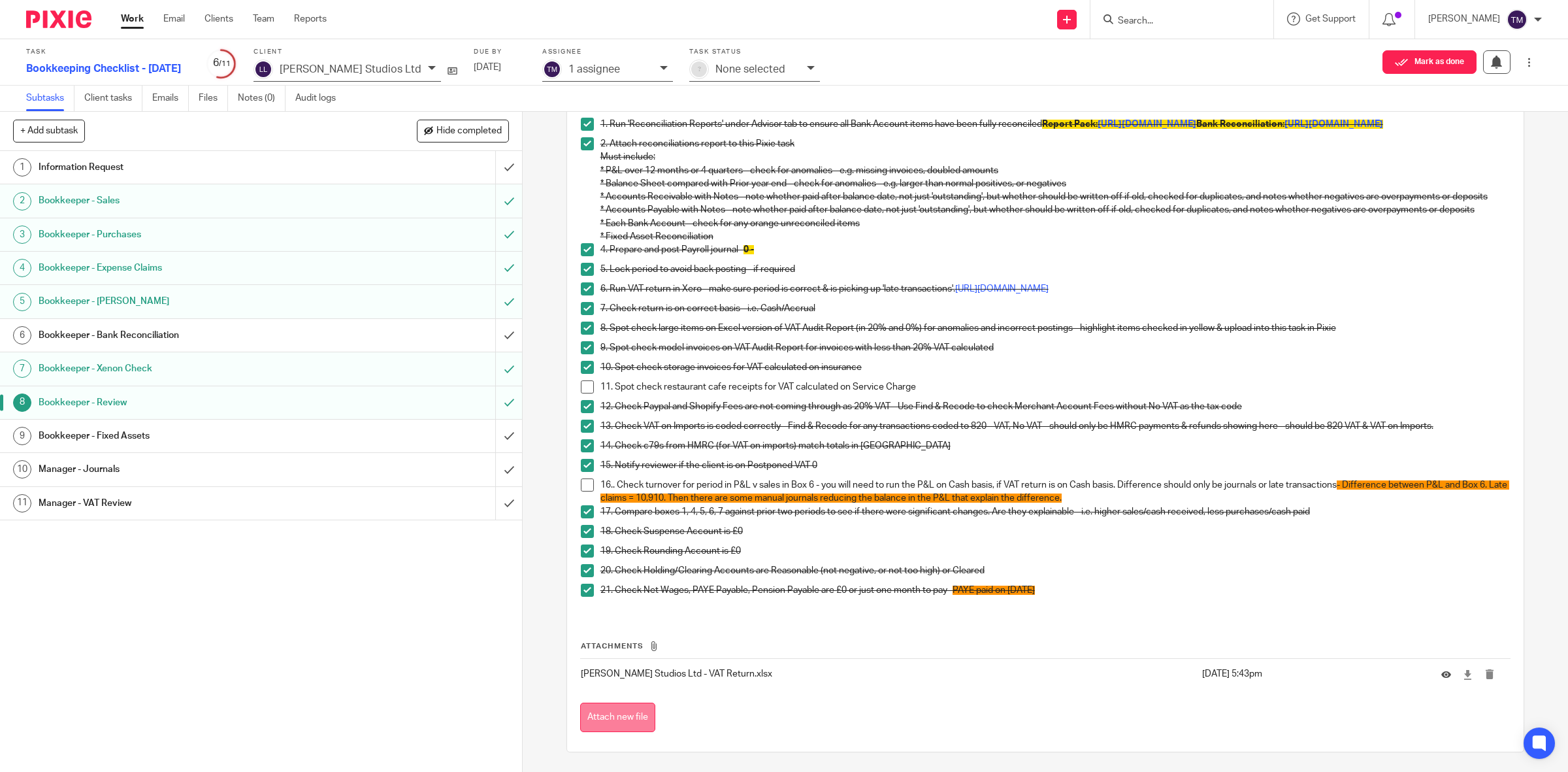
click at [635, 714] on button "Attach new file" at bounding box center [618, 717] width 76 height 30
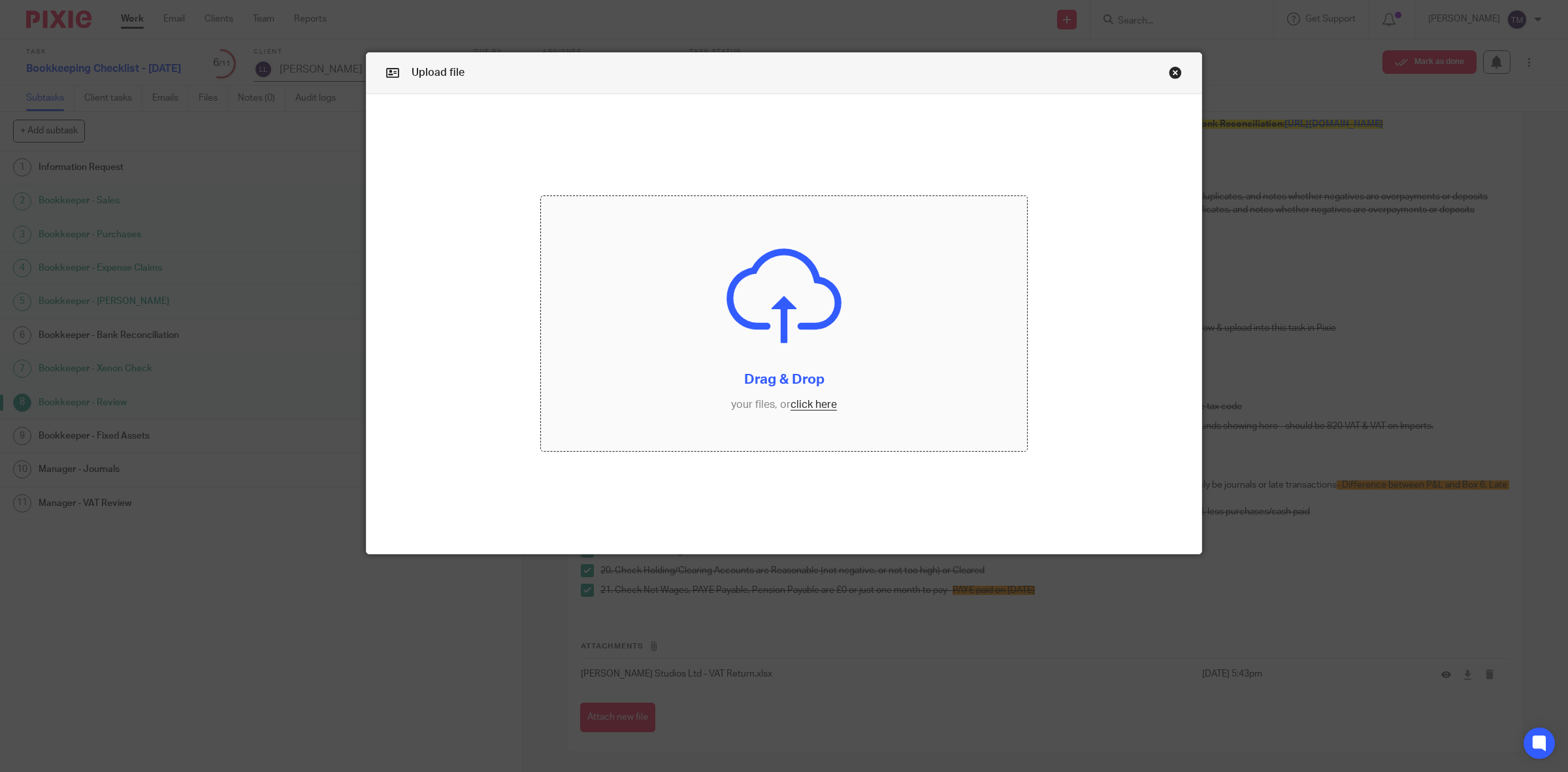
click at [824, 397] on input "file" at bounding box center [784, 323] width 486 height 254
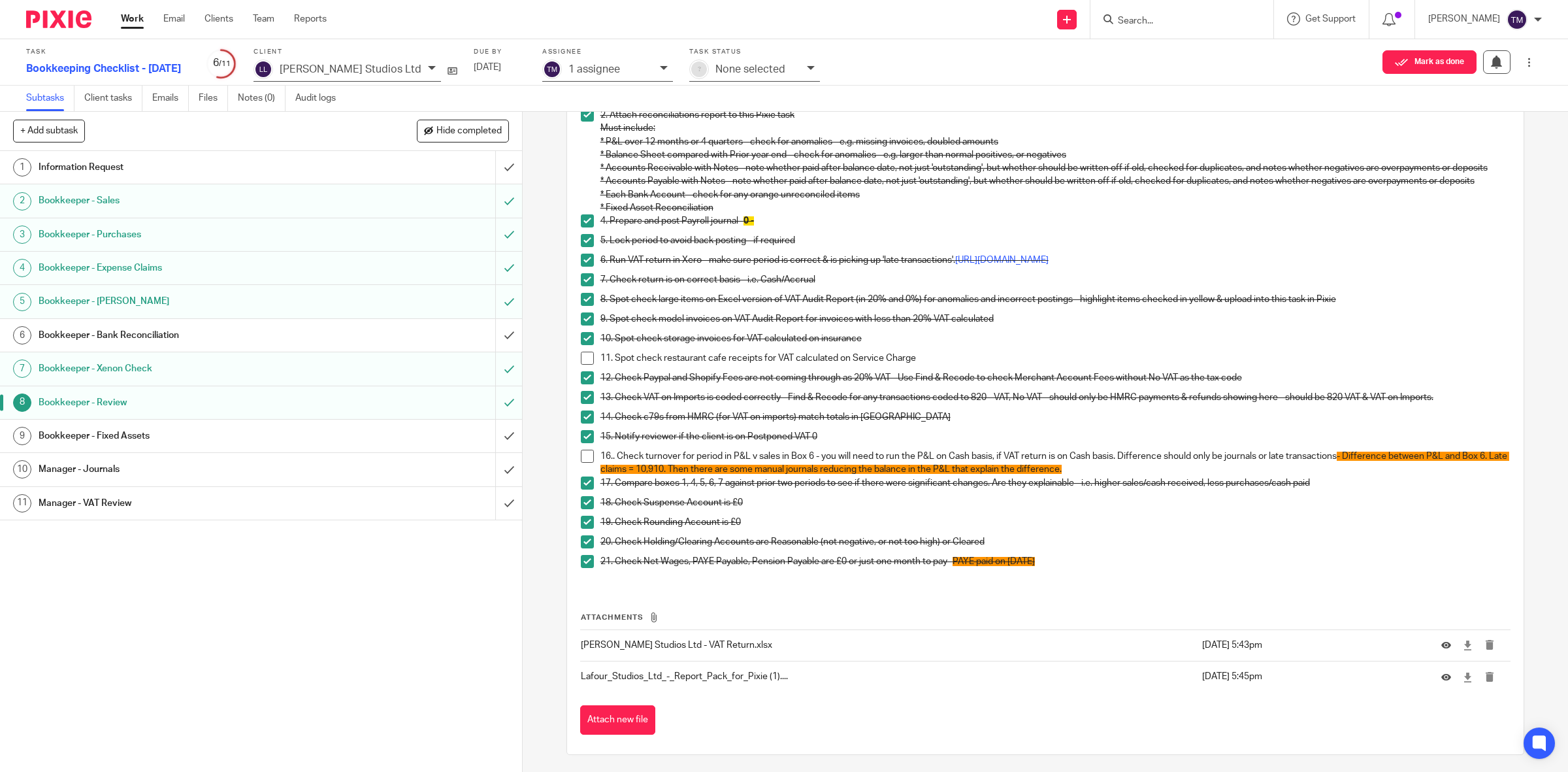
scroll to position [156, 0]
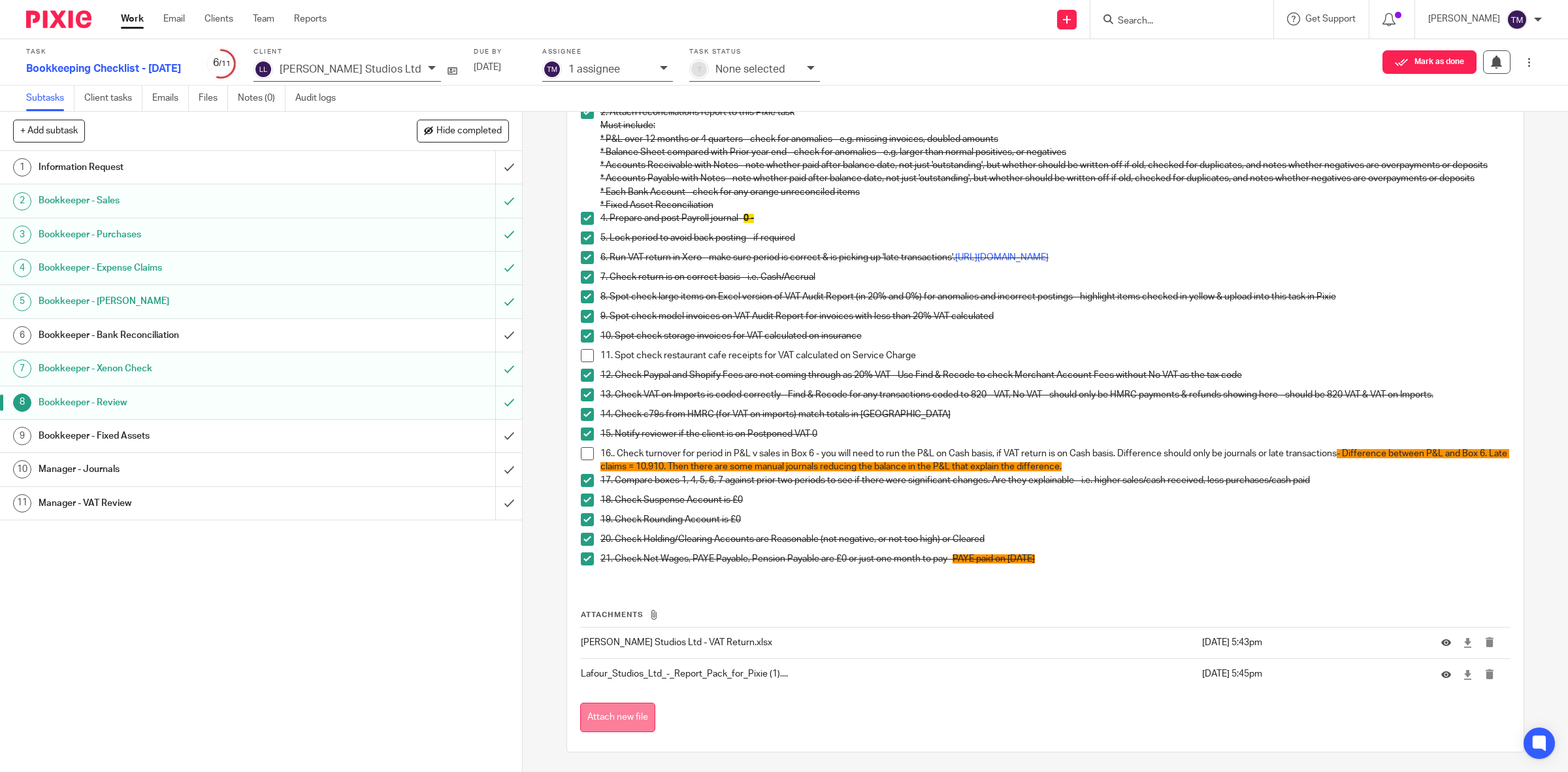
click at [603, 709] on button "Attach new file" at bounding box center [618, 717] width 76 height 30
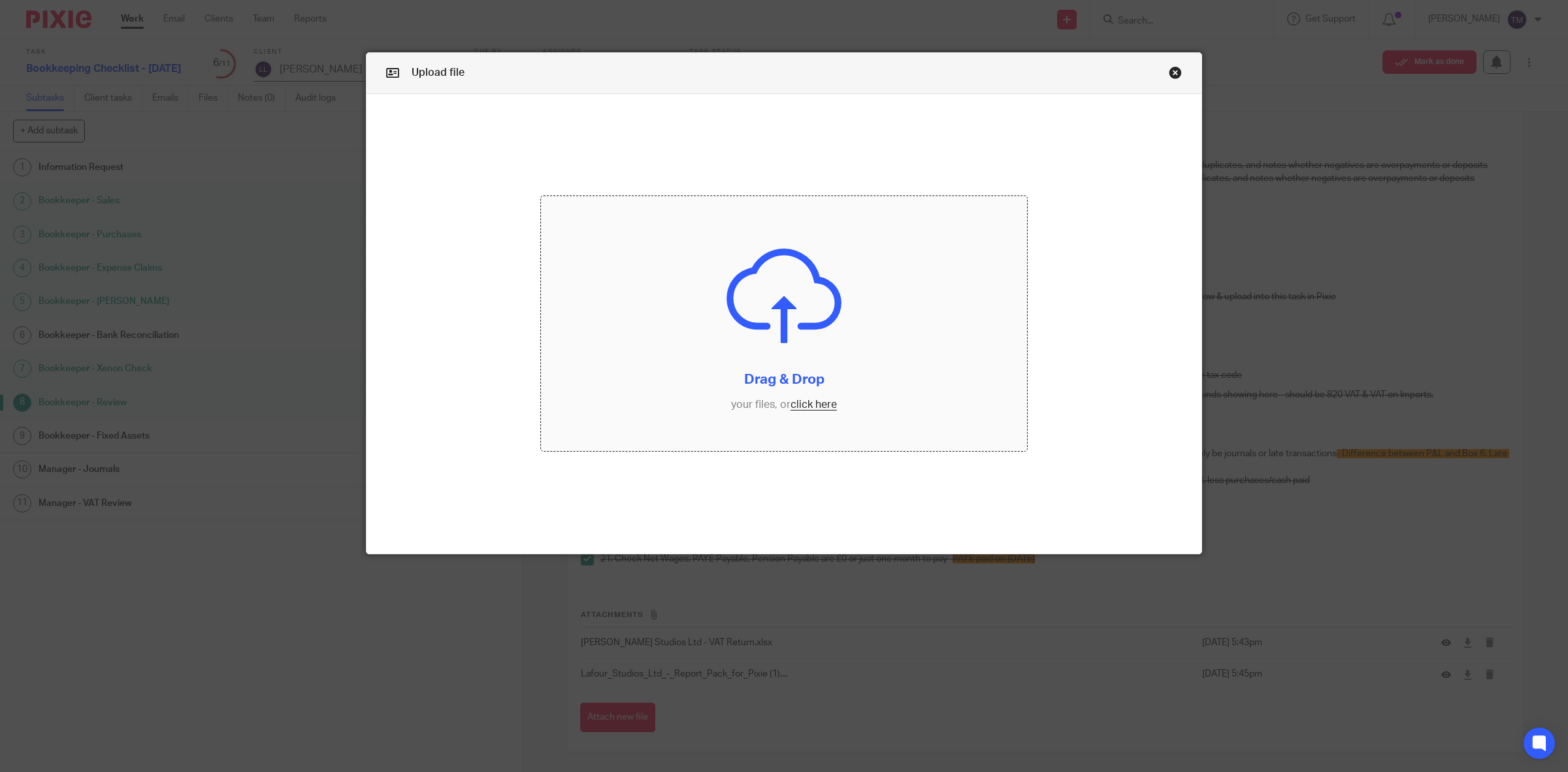
click at [808, 407] on input "file" at bounding box center [784, 323] width 486 height 254
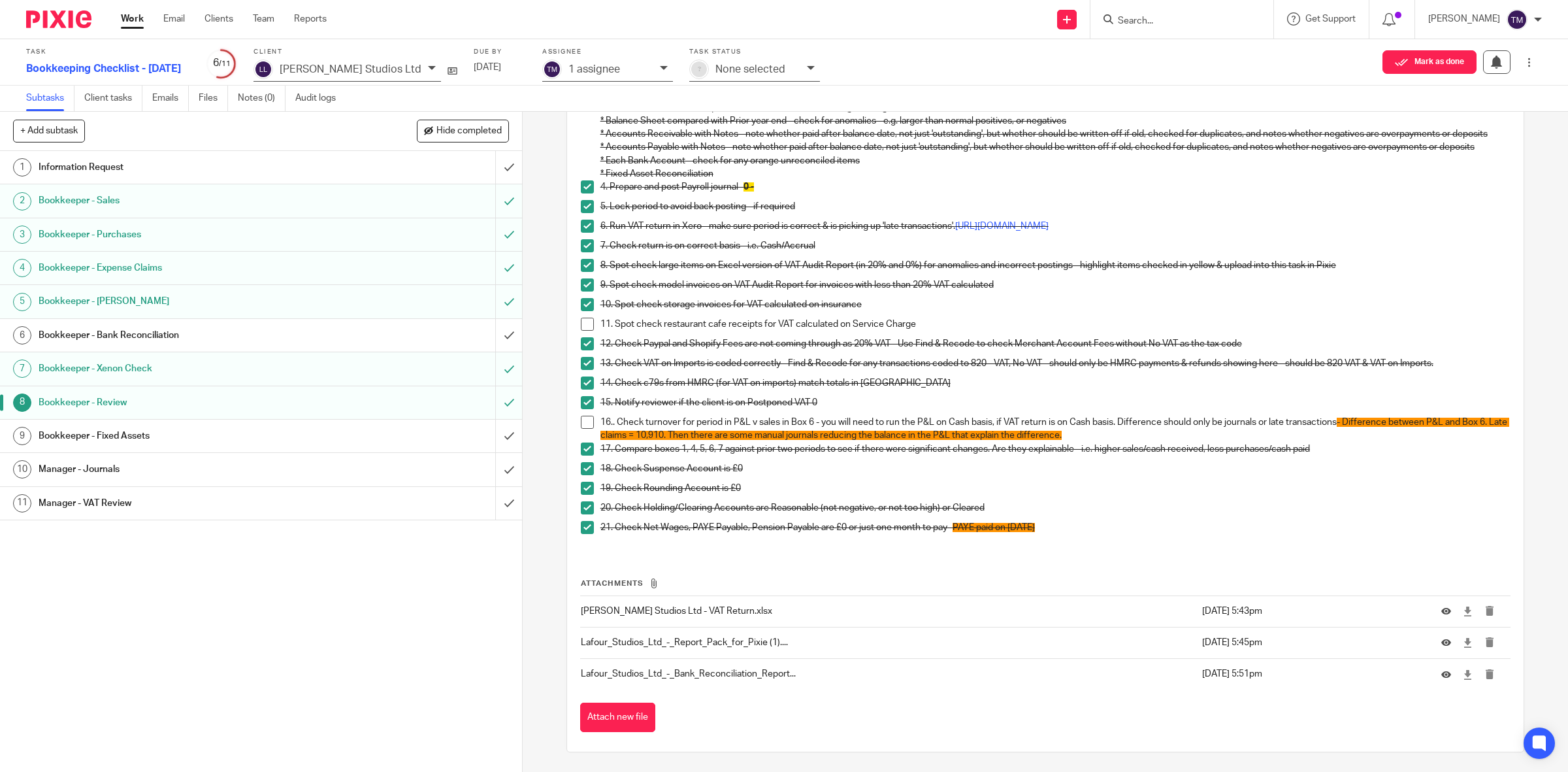
scroll to position [187, 0]
click at [286, 342] on h1 "Bookkeeper - Bank Reconciliation" at bounding box center [186, 335] width 296 height 19
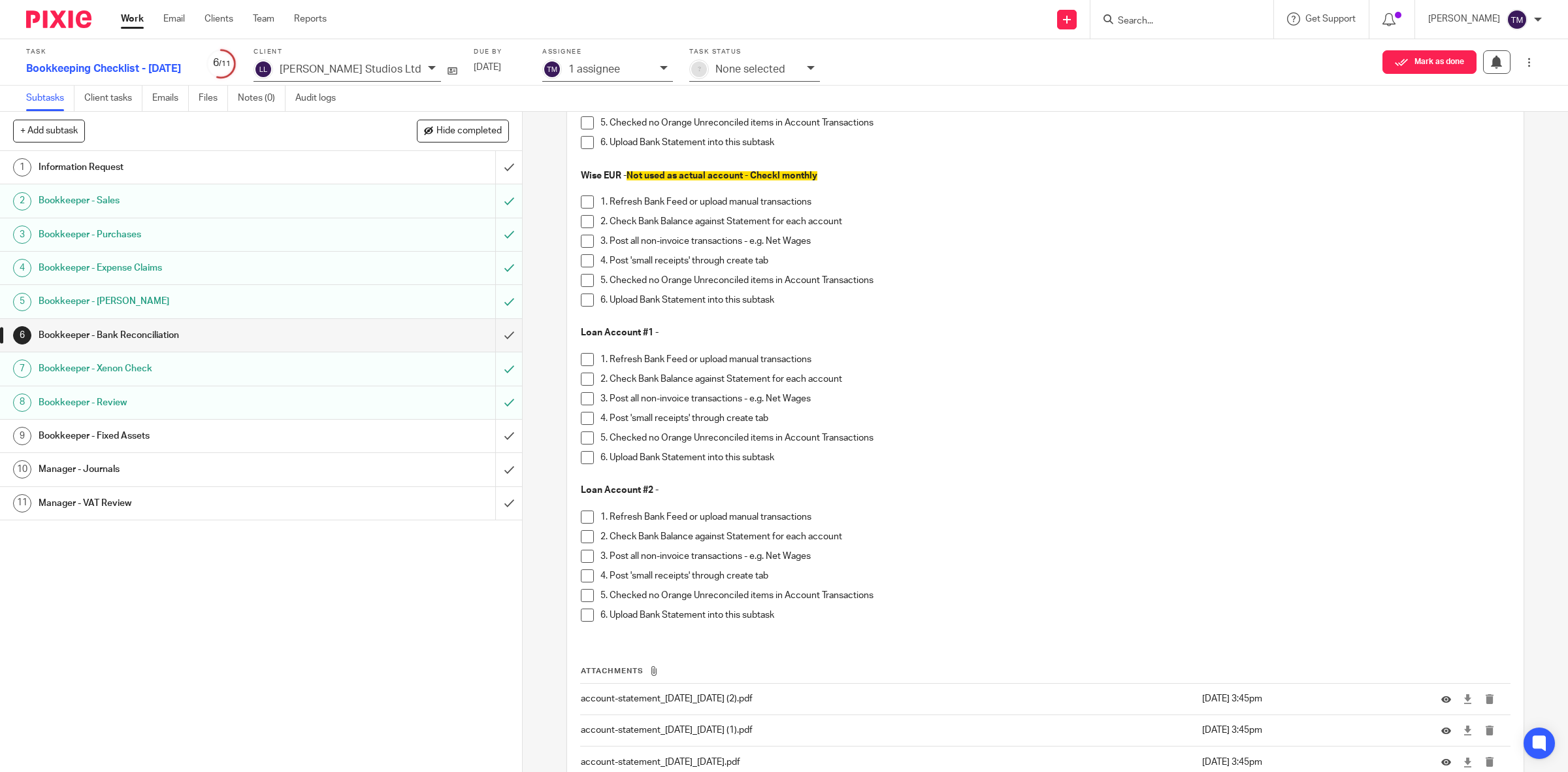
scroll to position [2312, 0]
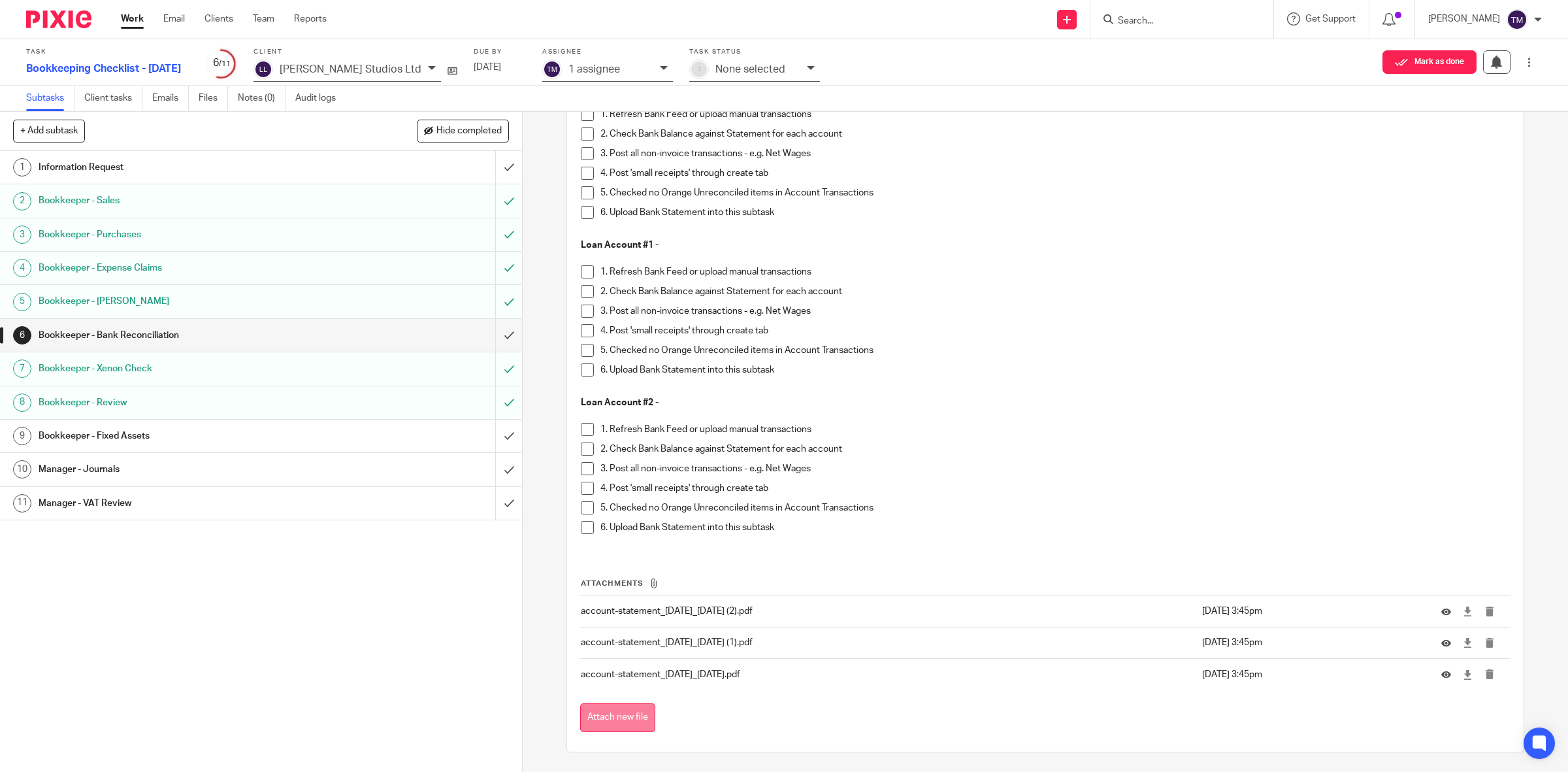
click at [627, 719] on button "Attach new file" at bounding box center [618, 717] width 76 height 30
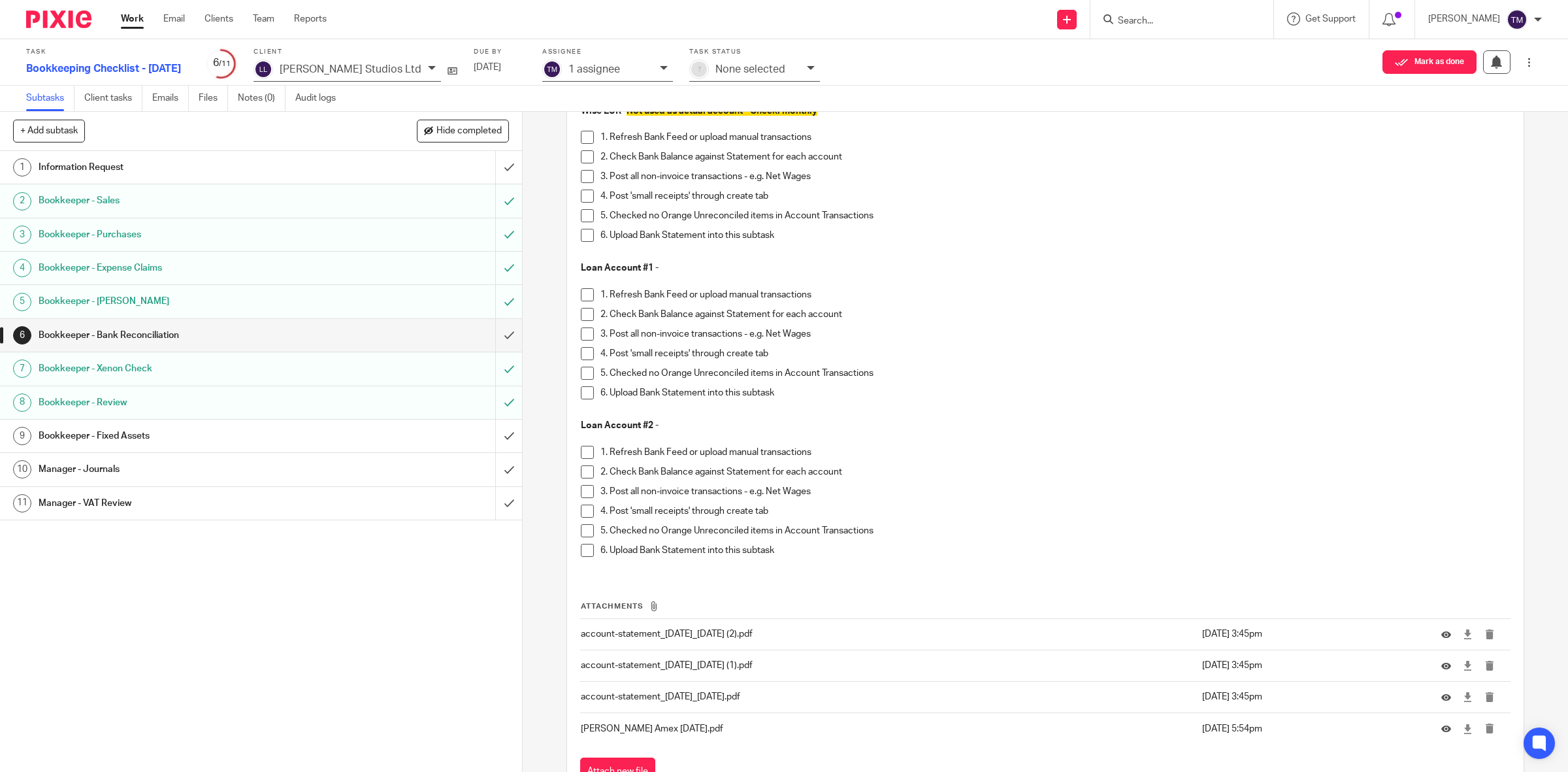
scroll to position [2344, 0]
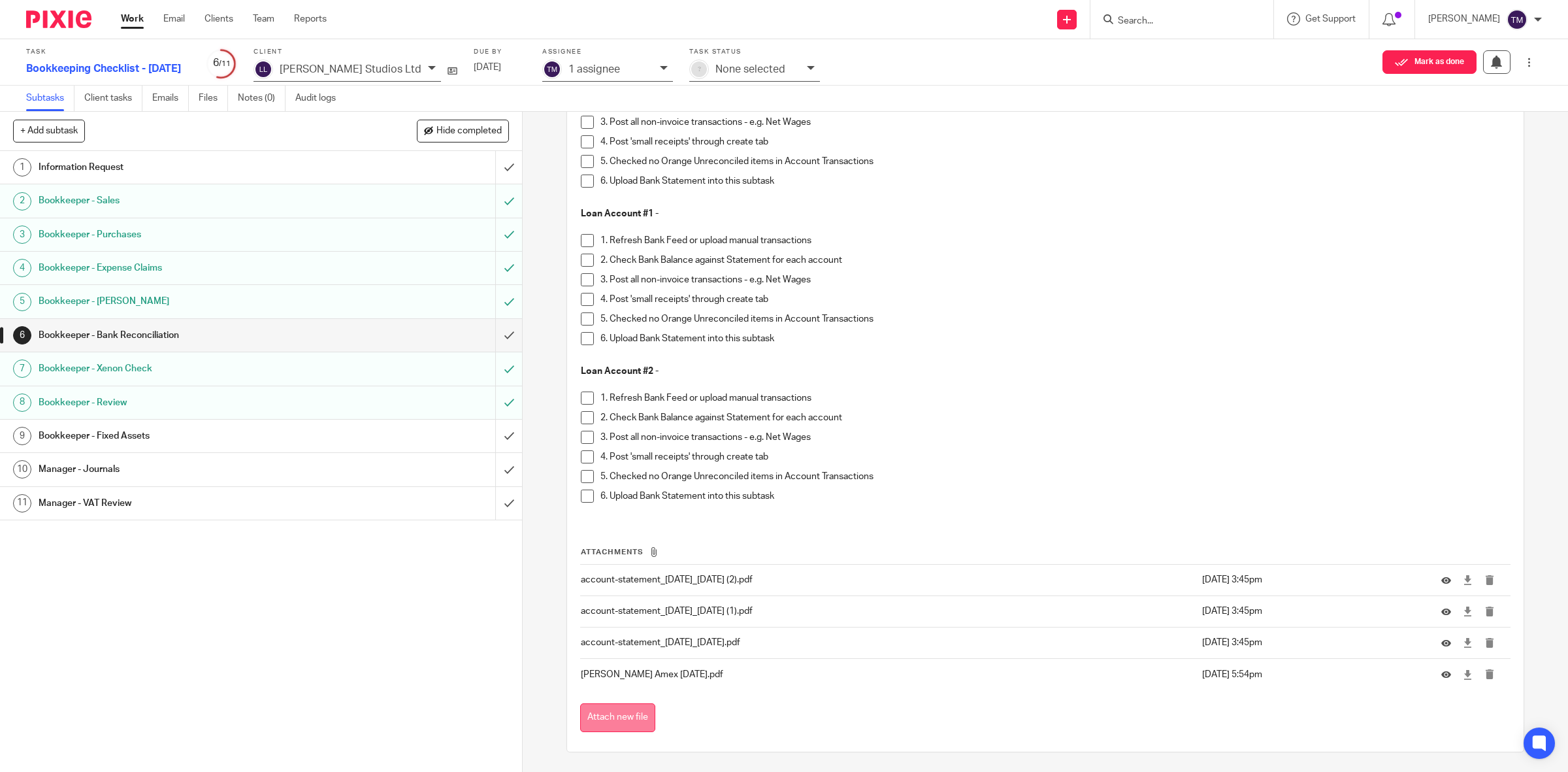
click at [624, 711] on button "Attach new file" at bounding box center [618, 717] width 76 height 30
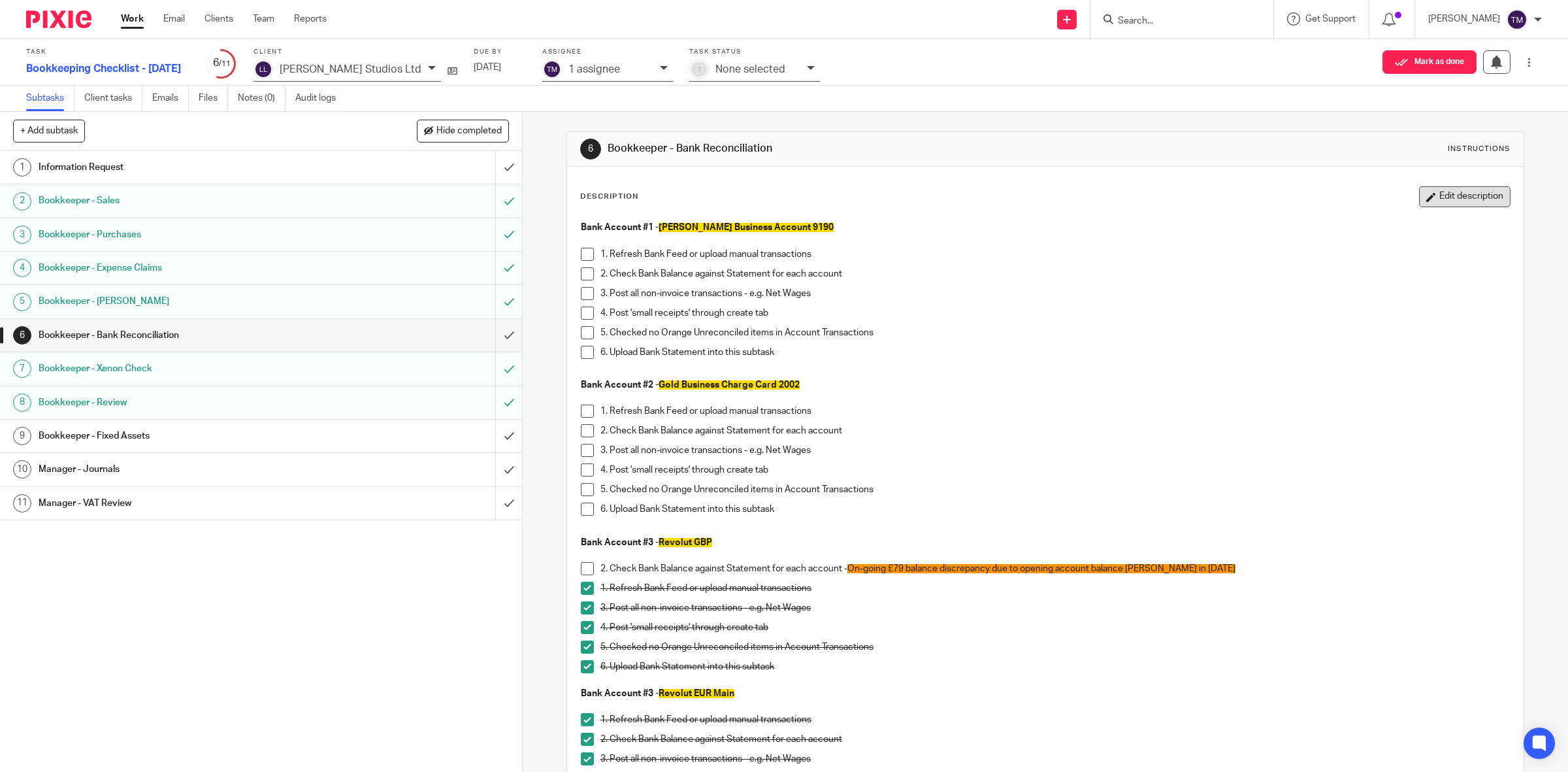
click at [1432, 197] on button "Edit description" at bounding box center [1465, 197] width 92 height 21
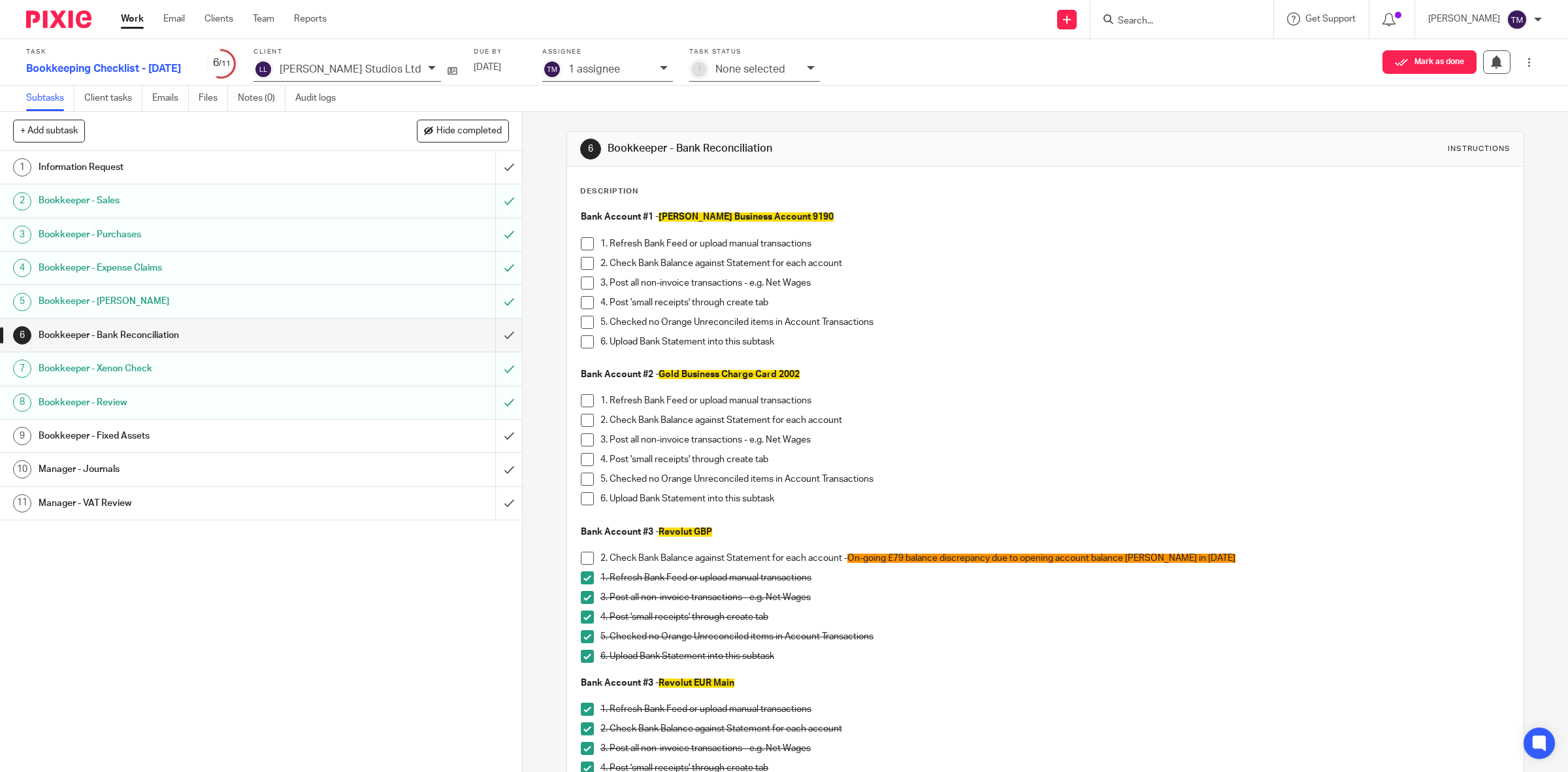
click at [586, 445] on span at bounding box center [587, 440] width 13 height 13
click at [580, 498] on span at bounding box center [587, 499] width 13 height 13
click at [580, 461] on span at bounding box center [587, 460] width 13 height 13
click at [580, 403] on span at bounding box center [587, 401] width 13 height 13
click at [582, 484] on span at bounding box center [587, 479] width 13 height 13
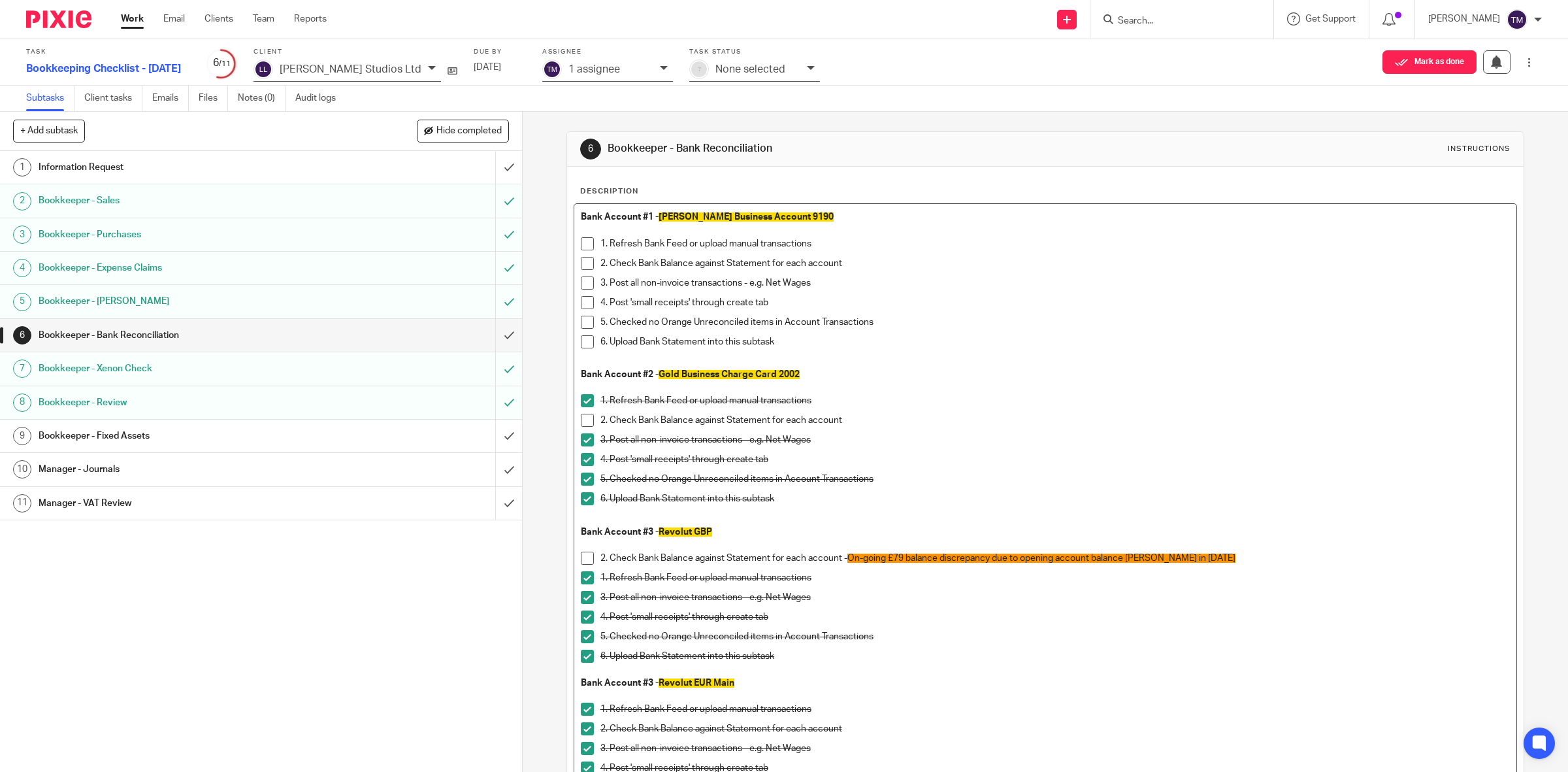
click at [858, 427] on p "2. Check Bank Balance against Statement for each account" at bounding box center [1056, 421] width 910 height 13
drag, startPoint x: 1078, startPoint y: 424, endPoint x: 840, endPoint y: 427, distance: 238.0
click at [840, 427] on p "2. Check Bank Balance against Statement for each account - balance discrepancy.…" at bounding box center [1056, 421] width 910 height 13
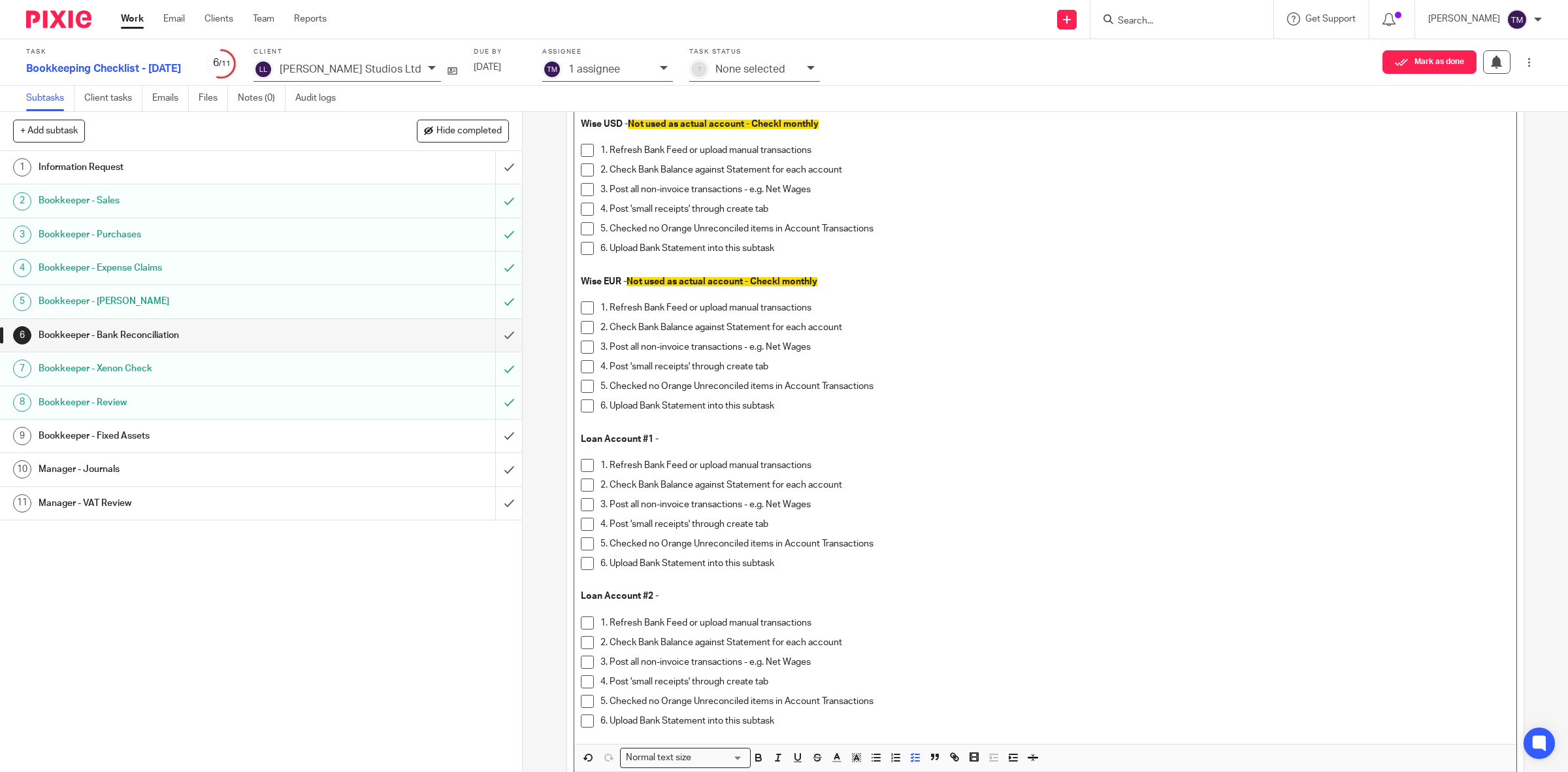
scroll to position [2191, 0]
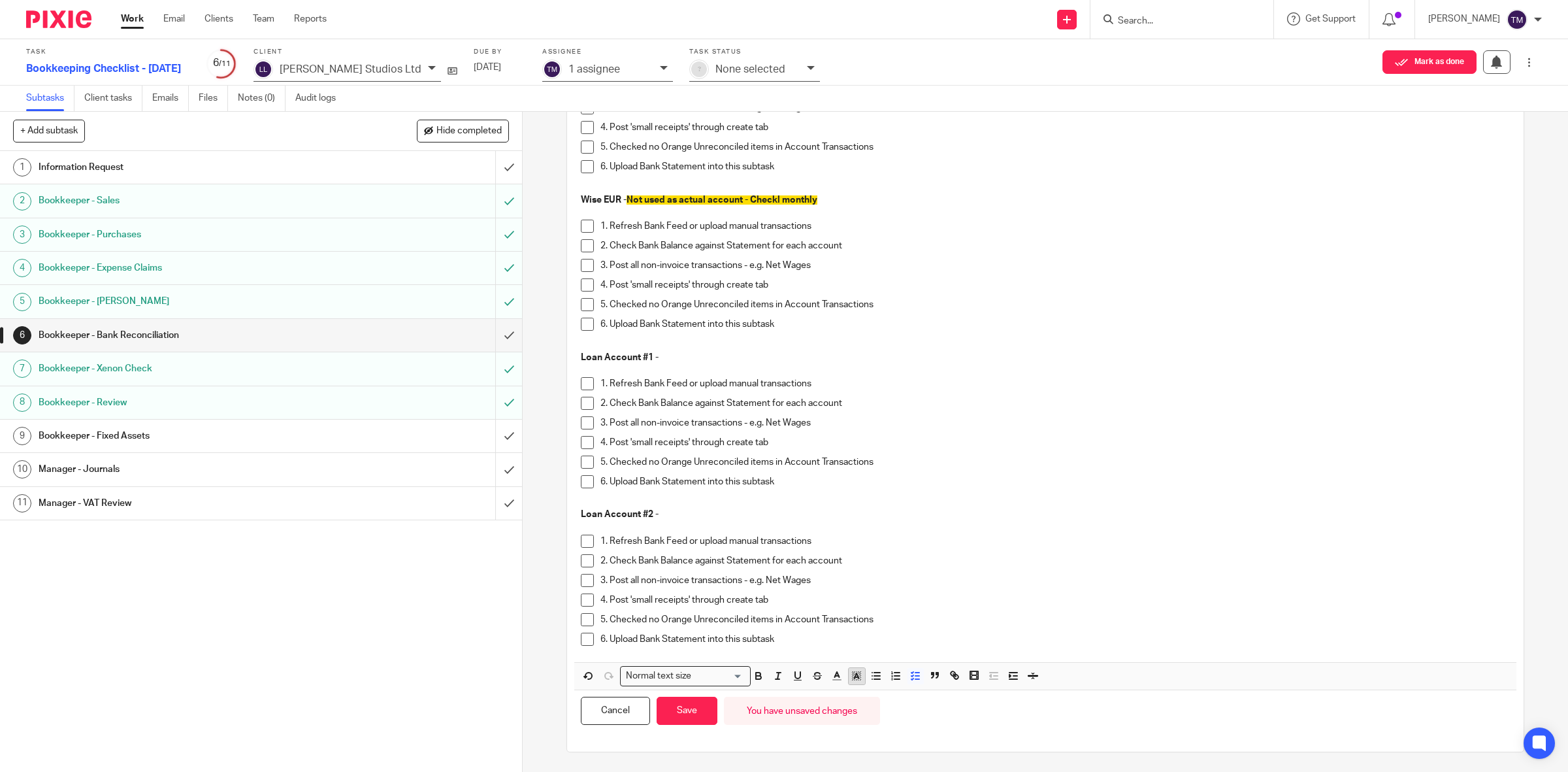
click at [851, 682] on button "button" at bounding box center [857, 675] width 16 height 16
click at [851, 693] on li "color:#FE9200" at bounding box center [854, 694] width 10 height 10
click at [678, 719] on button "Save" at bounding box center [687, 710] width 61 height 28
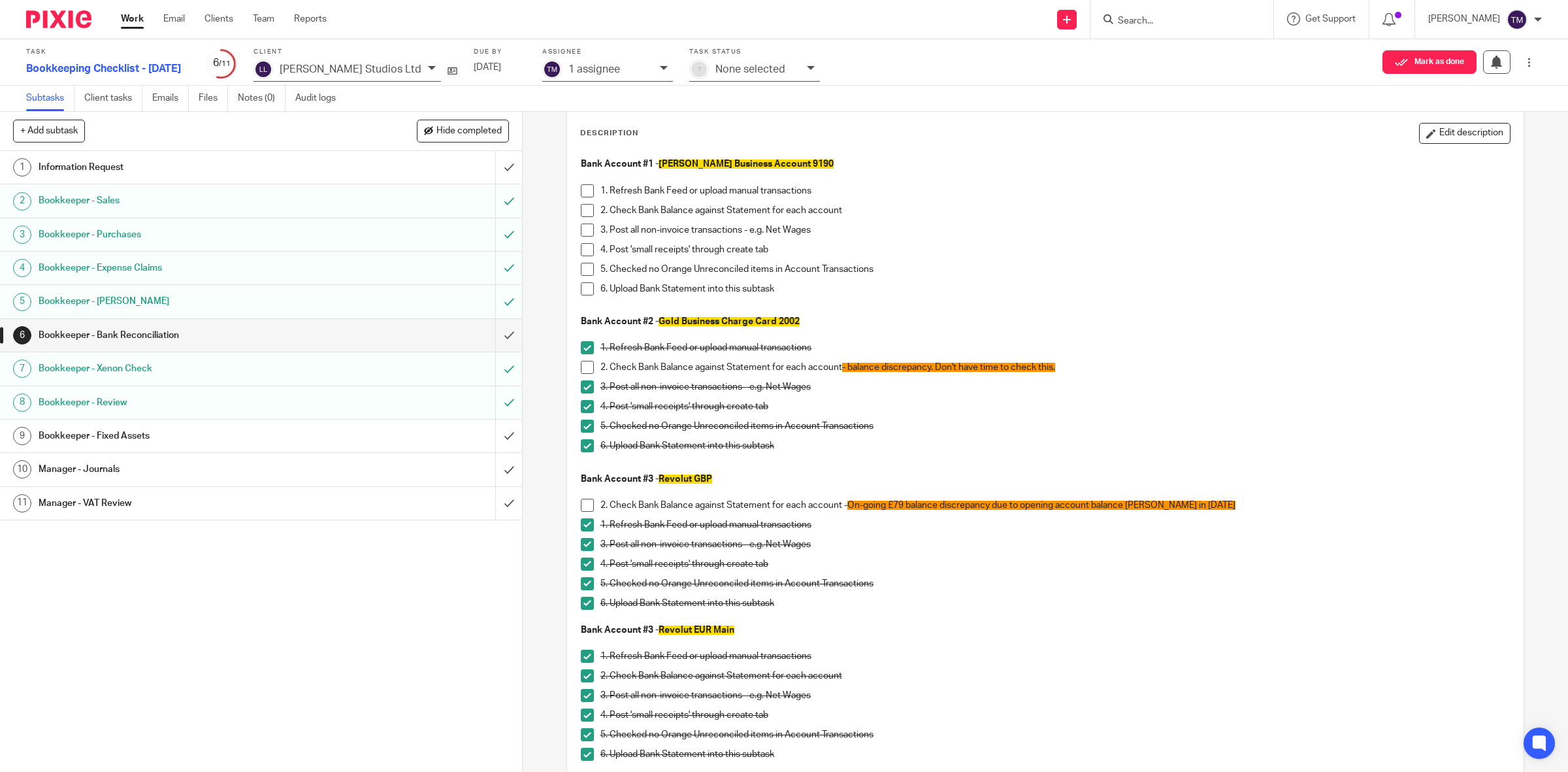
scroll to position [0, 0]
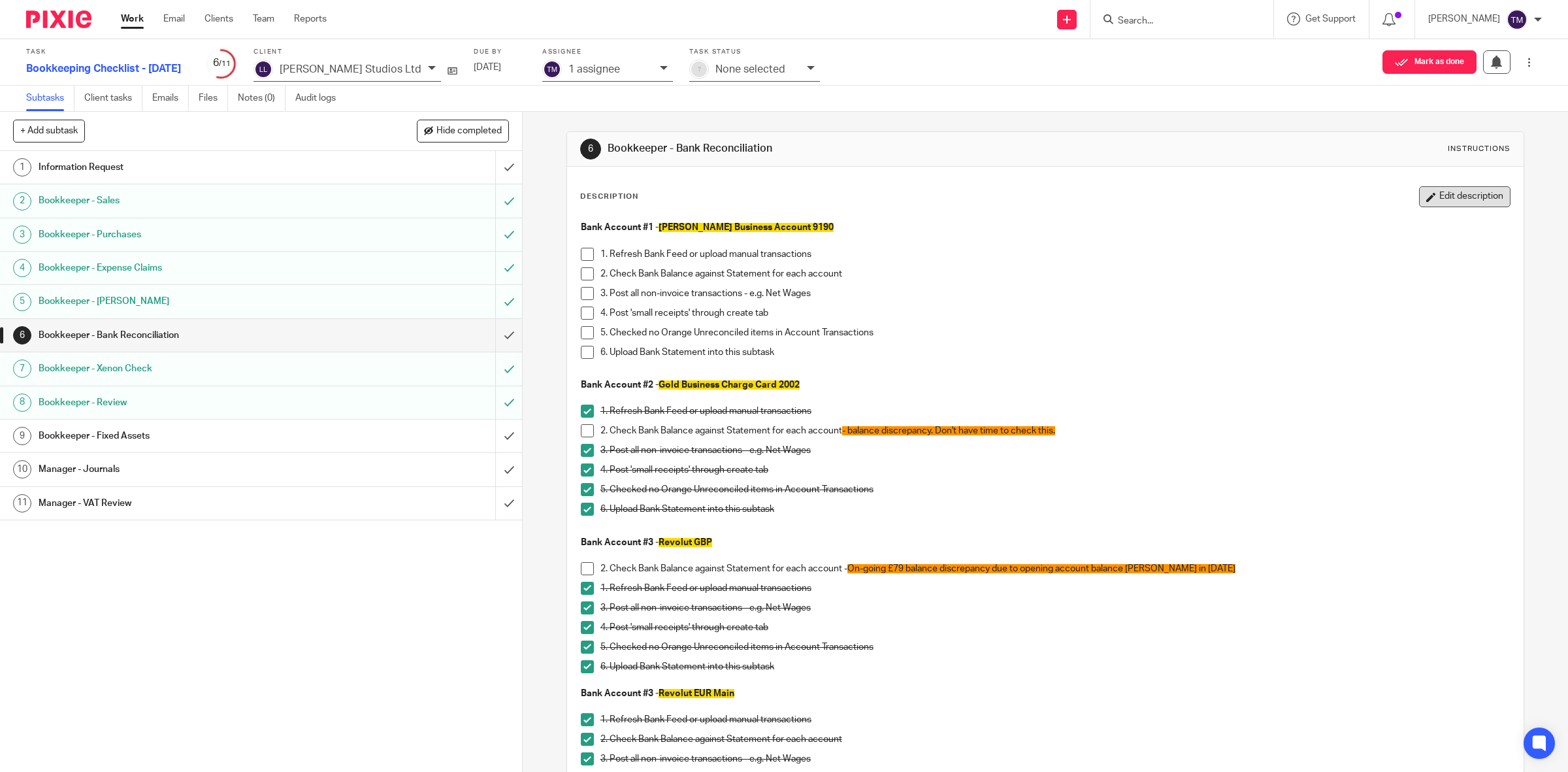
click at [1425, 197] on button "Edit description" at bounding box center [1465, 197] width 92 height 21
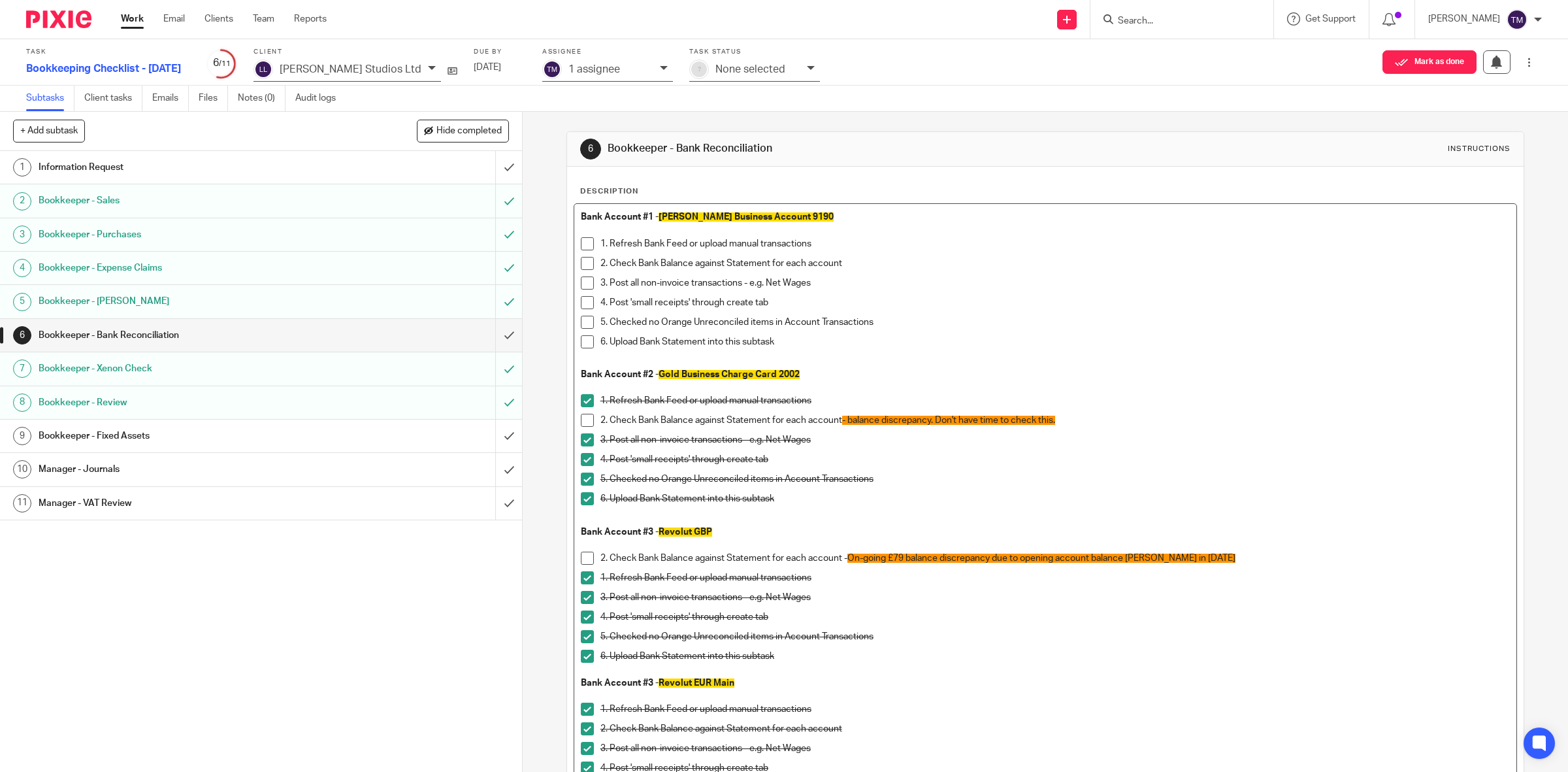
click at [874, 250] on p "1. Refresh Bank Feed or upload manual transactions" at bounding box center [1056, 244] width 910 height 13
click at [865, 265] on p "2. Check Bank Balance against Statement for each account" at bounding box center [1056, 264] width 910 height 13
drag, startPoint x: 1023, startPoint y: 258, endPoint x: 840, endPoint y: 259, distance: 183.0
click at [840, 259] on p "2. Check Bank Balance against Statement for each account - Chiara to provide st…" at bounding box center [1056, 264] width 910 height 13
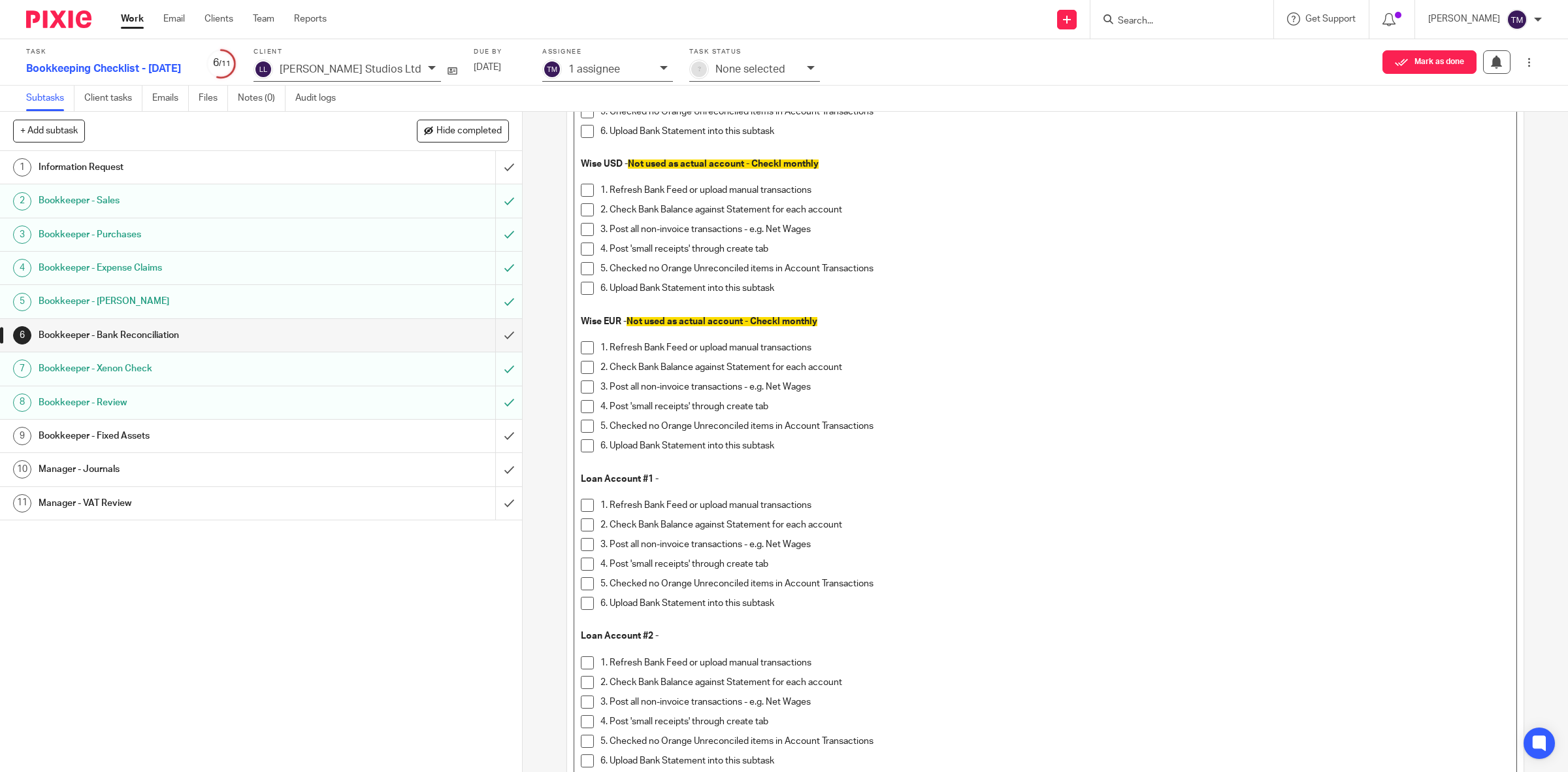
scroll to position [2191, 0]
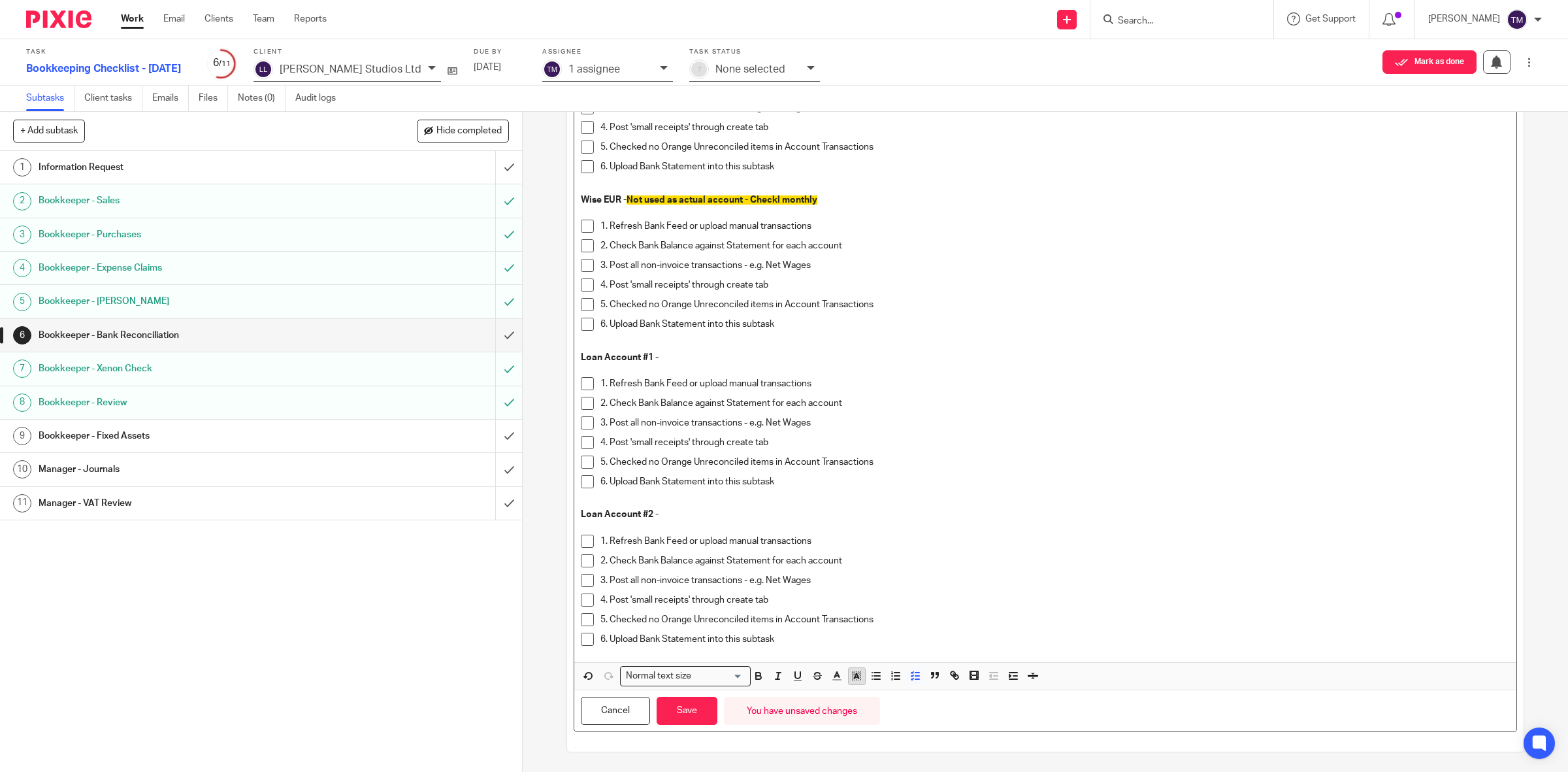
click at [851, 670] on icon "button" at bounding box center [857, 675] width 11 height 11
click at [851, 694] on li "color:#FE9200" at bounding box center [854, 694] width 10 height 10
click at [681, 714] on button "Save" at bounding box center [687, 710] width 61 height 28
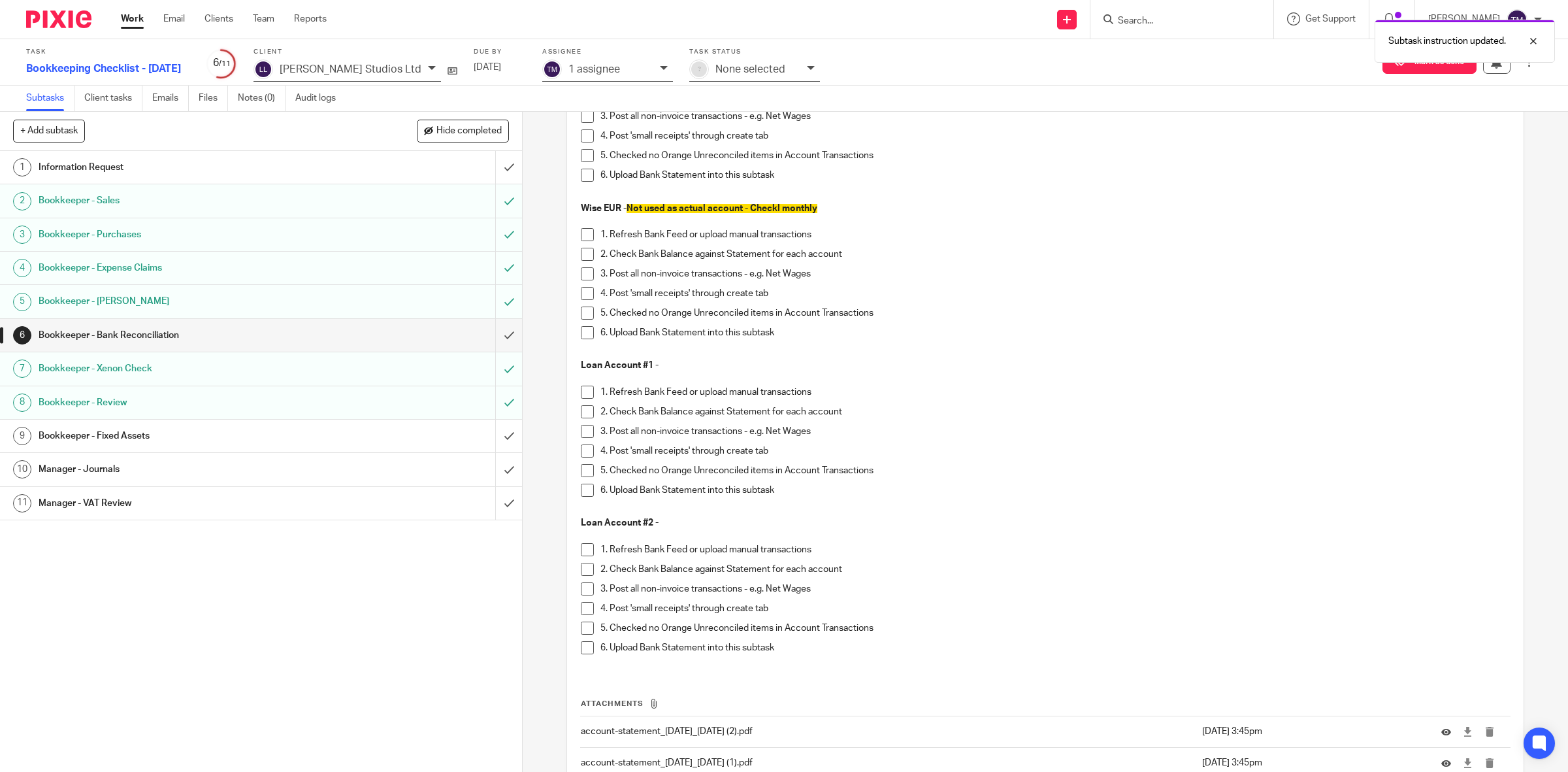
scroll to position [2201, 0]
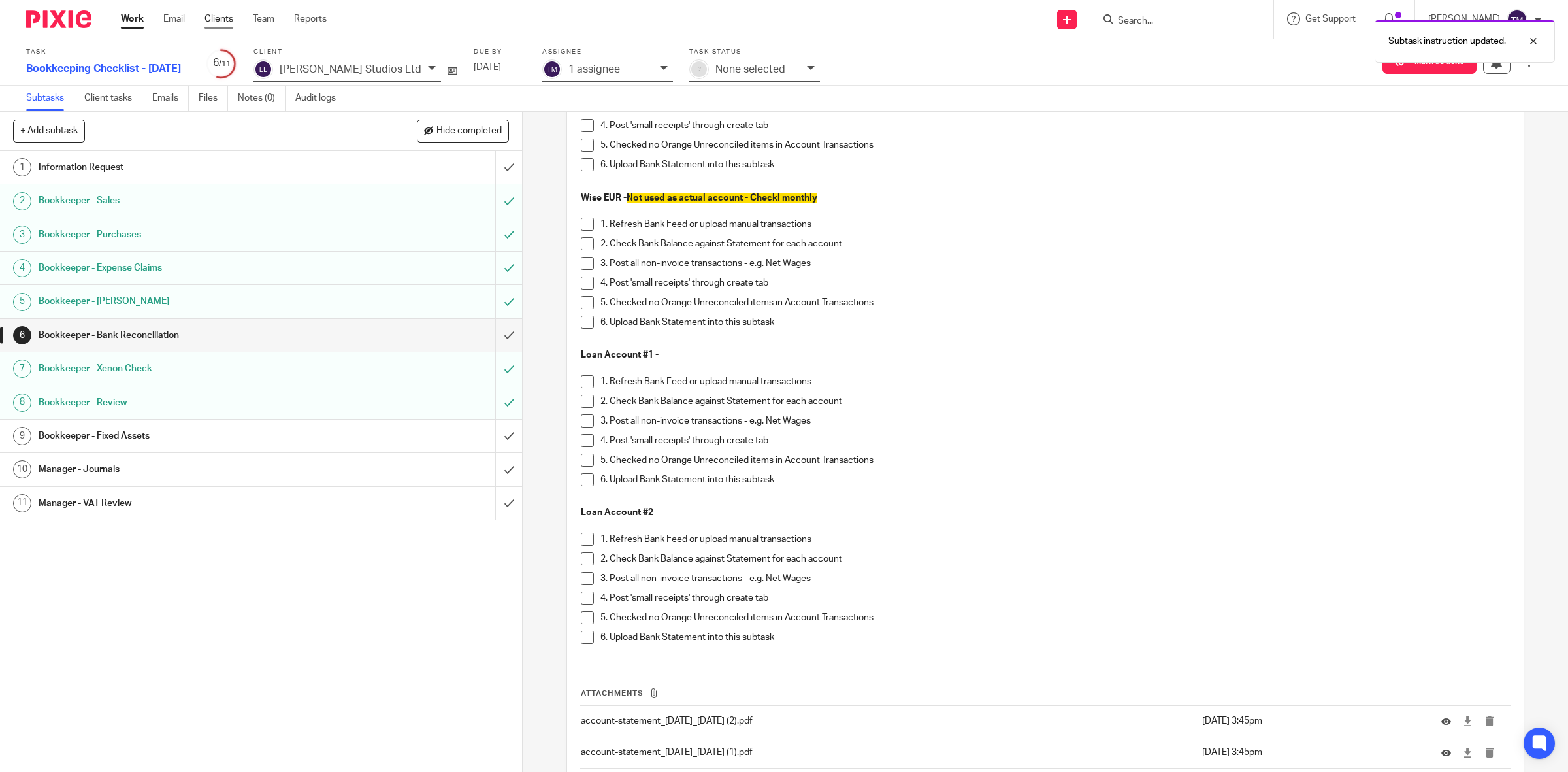
click at [223, 18] on link "Clients" at bounding box center [219, 19] width 29 height 13
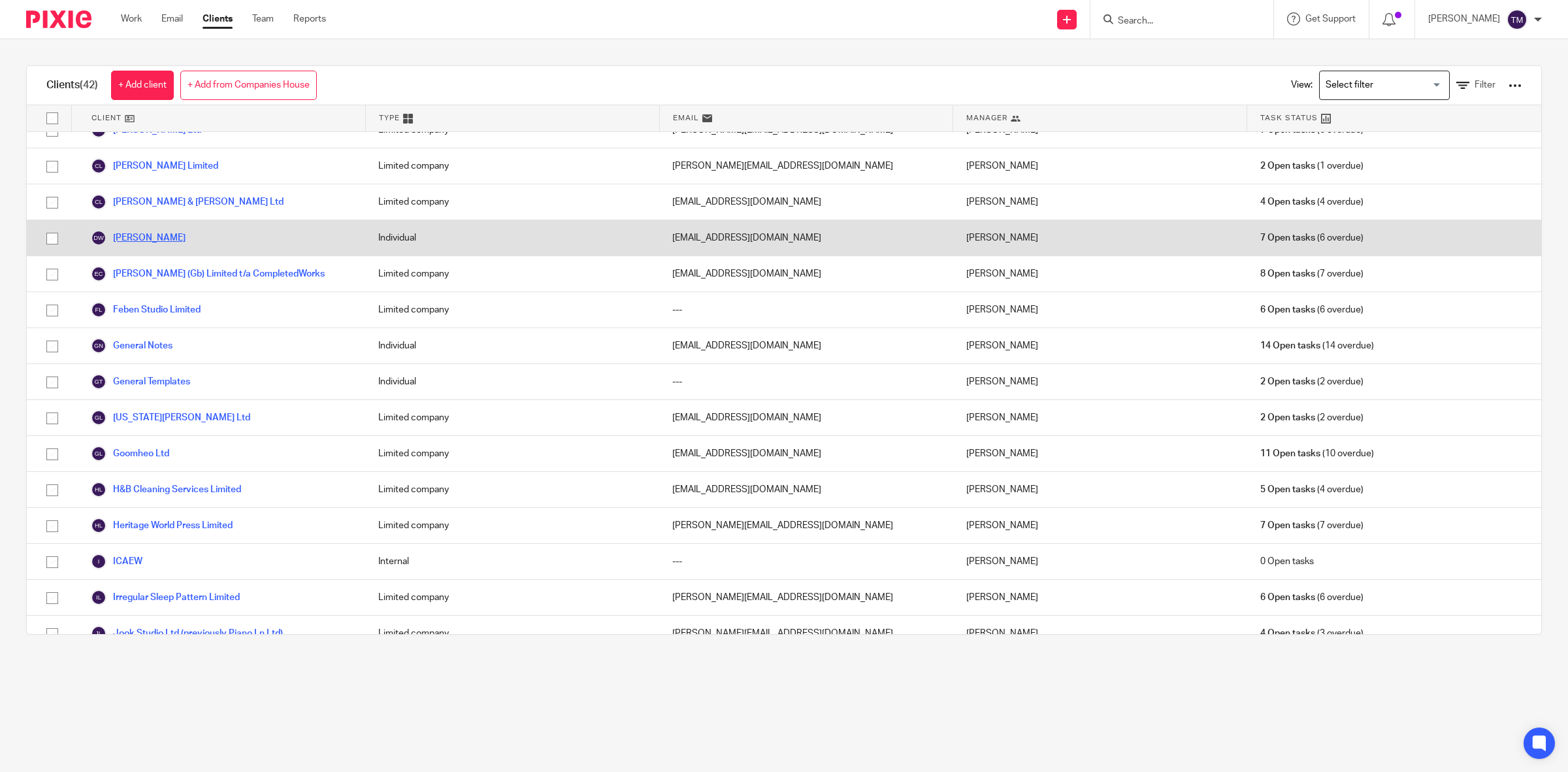
scroll to position [245, 0]
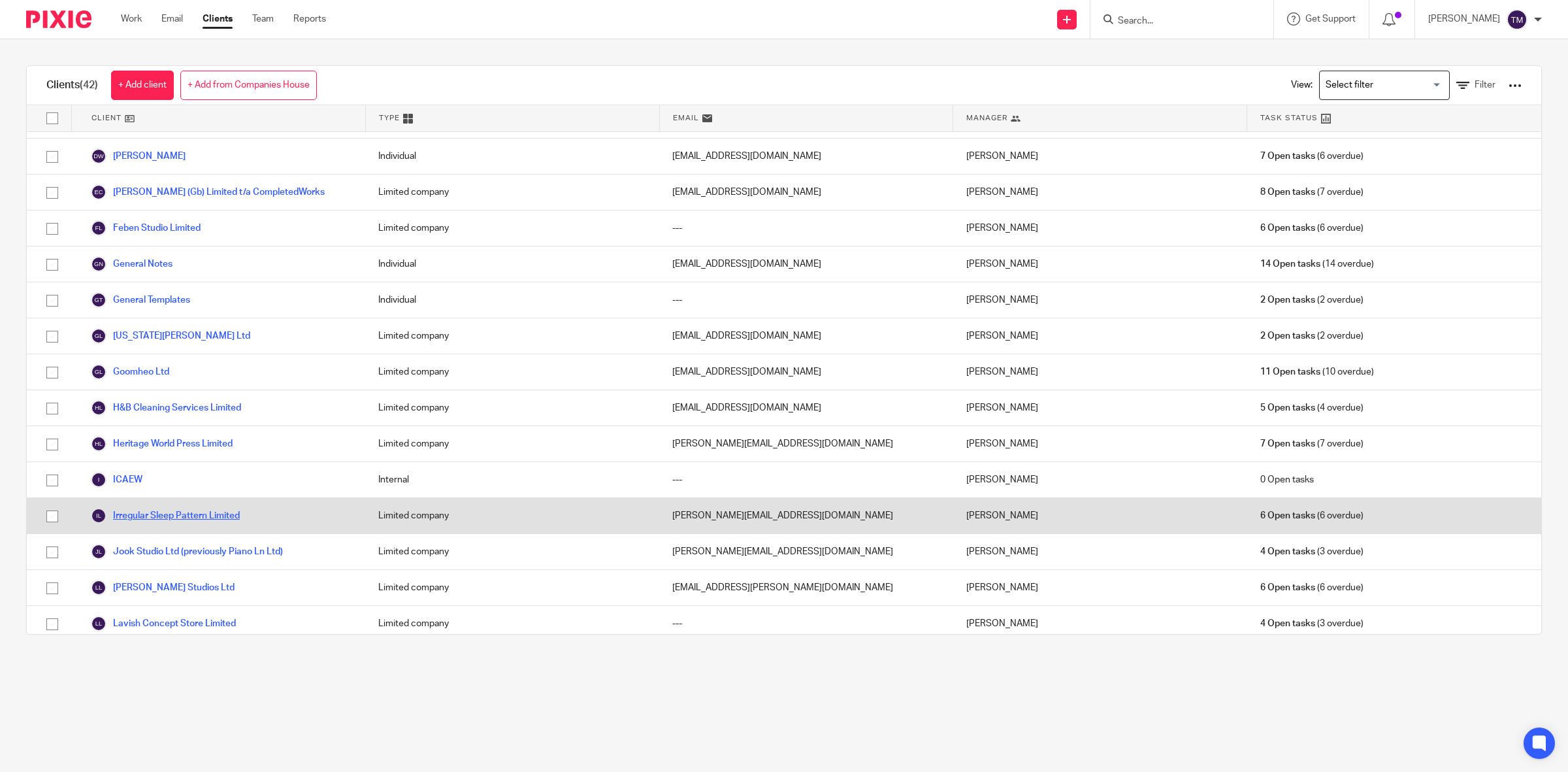
click at [214, 515] on link "Irregular Sleep Pattern Limited" at bounding box center [165, 516] width 149 height 15
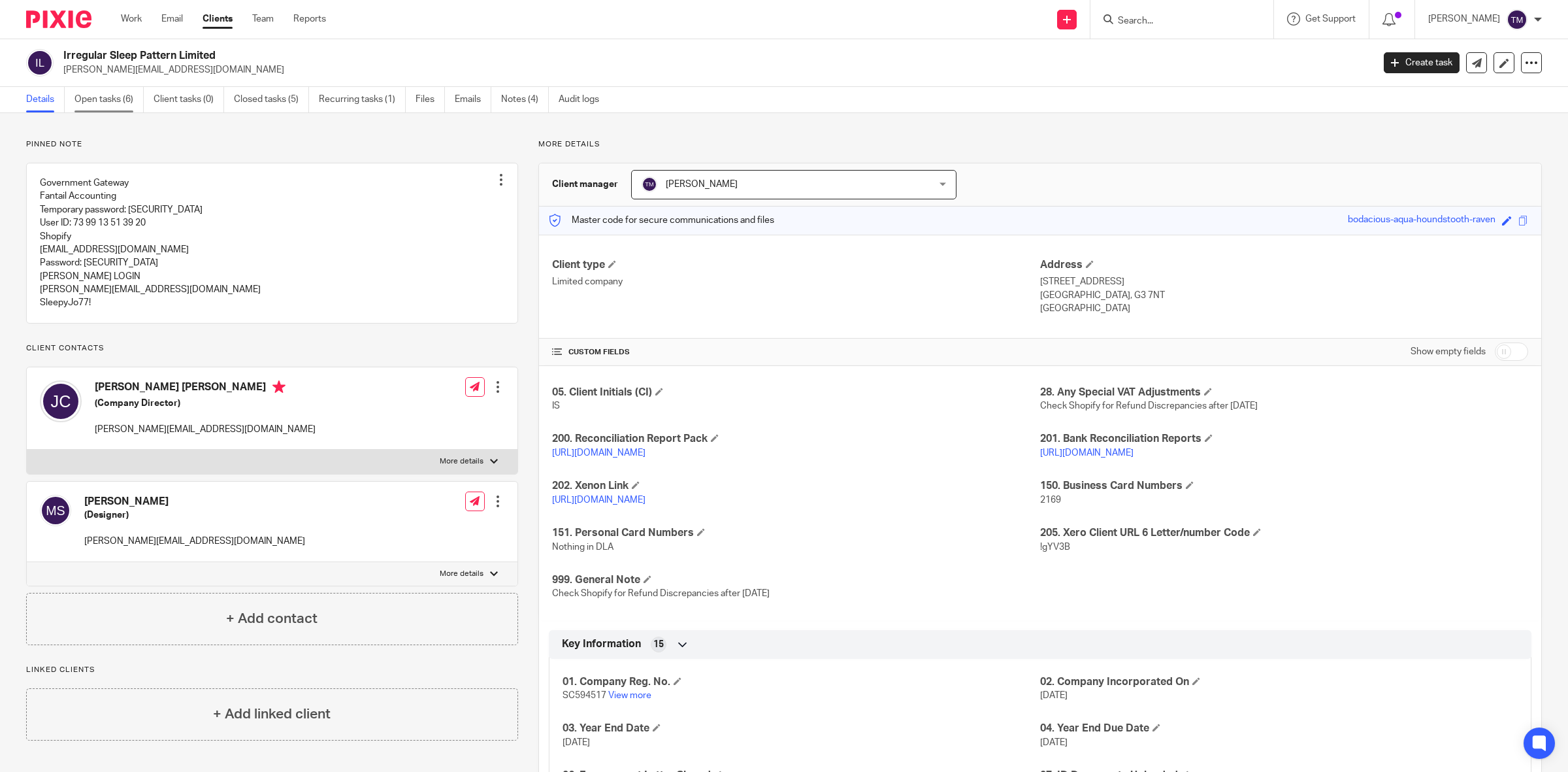
click at [104, 109] on link "Open tasks (6)" at bounding box center [109, 99] width 69 height 26
